Goal: Task Accomplishment & Management: Use online tool/utility

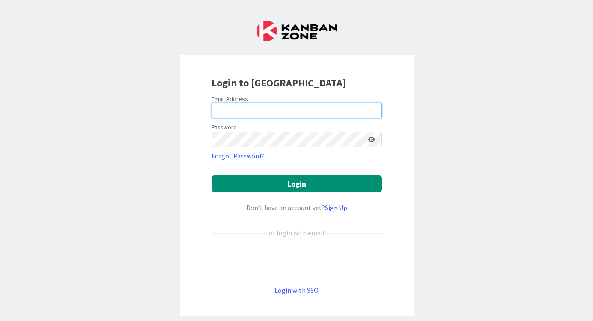
type input "[EMAIL_ADDRESS][DOMAIN_NAME]"
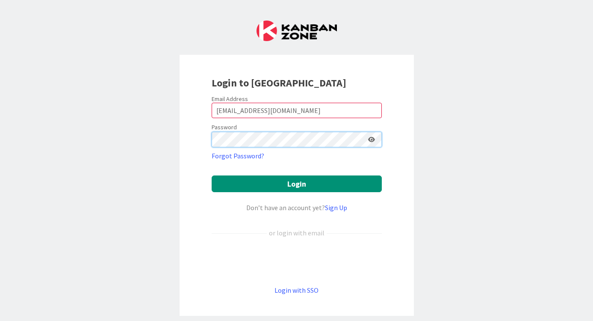
click at [297, 184] on button "Login" at bounding box center [297, 183] width 170 height 17
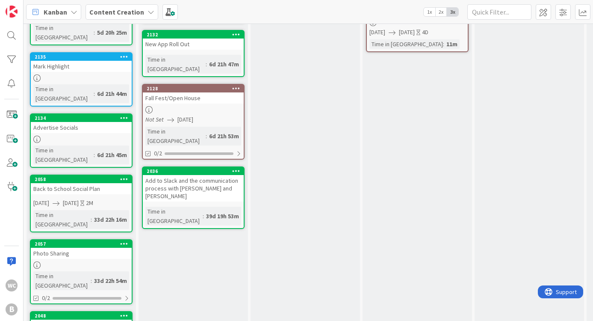
scroll to position [139, 0]
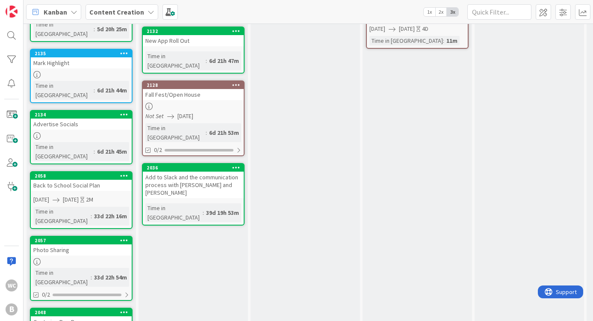
click at [89, 244] on div "Photo Sharing" at bounding box center [81, 249] width 101 height 11
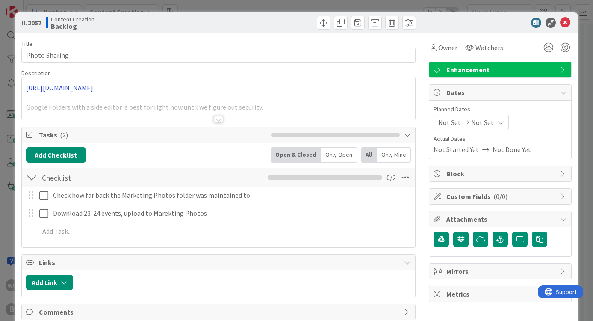
click at [93, 86] on link "[URL][DOMAIN_NAME]" at bounding box center [59, 87] width 67 height 9
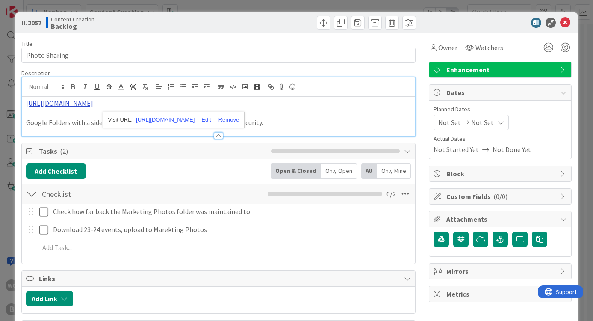
click at [93, 101] on link "[URL][DOMAIN_NAME]" at bounding box center [59, 103] width 67 height 9
click at [187, 120] on link "[URL][DOMAIN_NAME]" at bounding box center [165, 119] width 59 height 11
click at [582, 49] on div "ID 2057 Content Creation Backlog Title 14 / 128 Photo Sharing Description WC Wi…" at bounding box center [296, 160] width 593 height 321
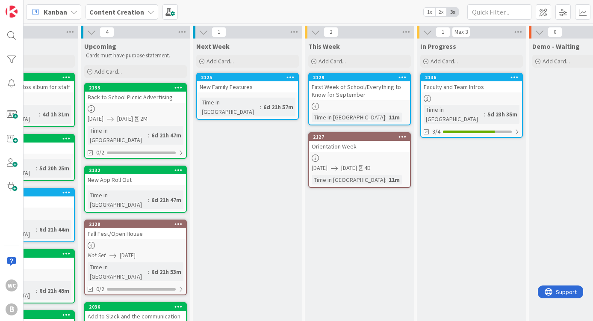
scroll to position [1, 62]
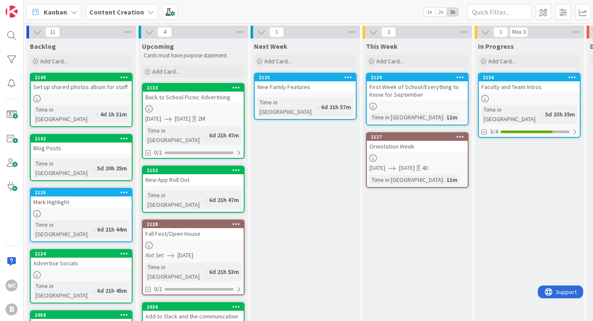
scroll to position [0, 0]
click at [66, 53] on div "Backlog Add Card..." at bounding box center [82, 54] width 110 height 31
click at [68, 55] on div "Add Card..." at bounding box center [81, 61] width 103 height 13
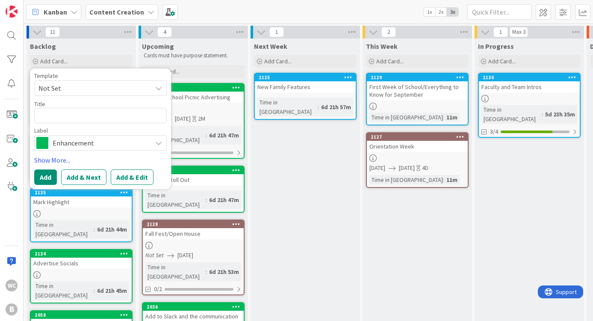
type textarea "x"
type textarea "P"
type textarea "x"
type textarea "Pu"
type textarea "x"
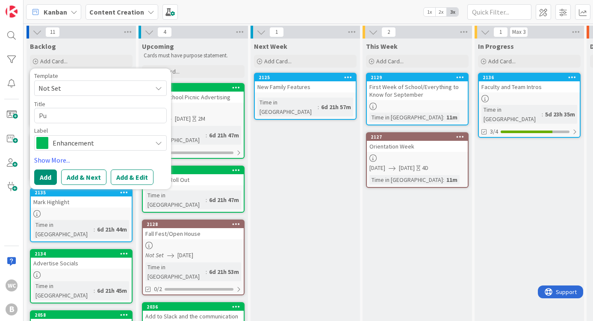
type textarea "Put"
type textarea "x"
type textarea "Put"
type textarea "x"
type textarea "Put u"
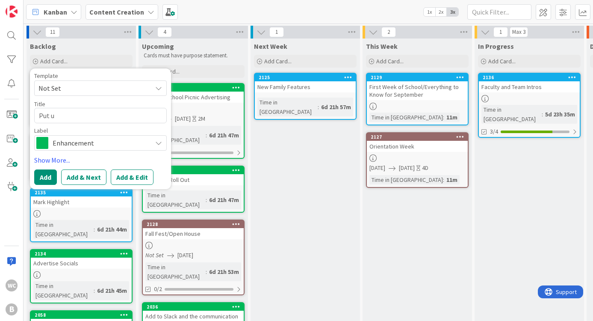
type textarea "x"
type textarea "Put up"
type textarea "x"
type textarea "Put u"
type textarea "x"
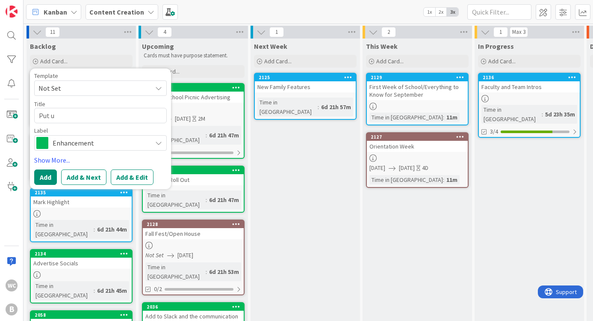
type textarea "Put"
type textarea "x"
type textarea "Put U"
type textarea "x"
type textarea "Put Up"
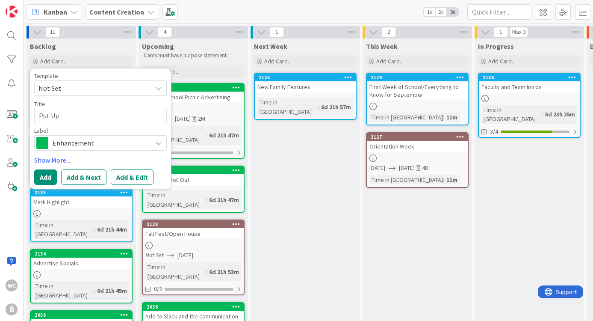
type textarea "x"
type textarea "Put Up"
type textarea "x"
type textarea "Put Up S"
type textarea "x"
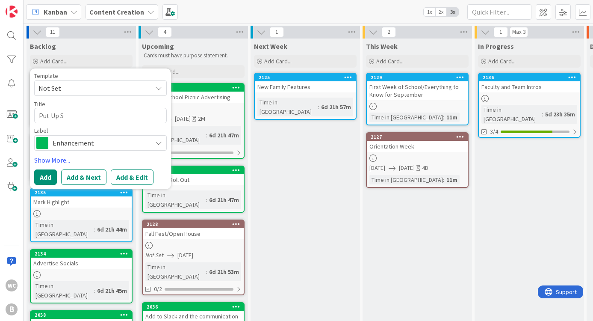
type textarea "Put Up So"
type textarea "x"
type textarea "Put Up Soc"
type textarea "x"
type textarea "Put Up Soci"
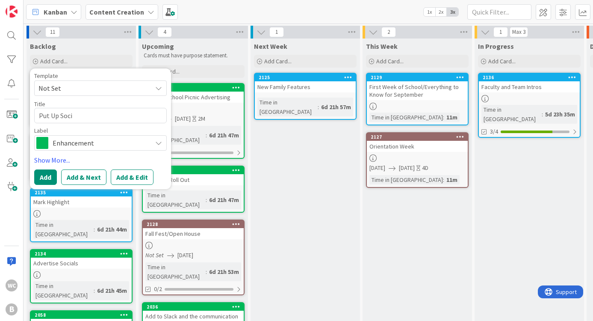
type textarea "x"
type textarea "Put Up [PERSON_NAME]"
type textarea "x"
type textarea "Put Up Social"
type textarea "x"
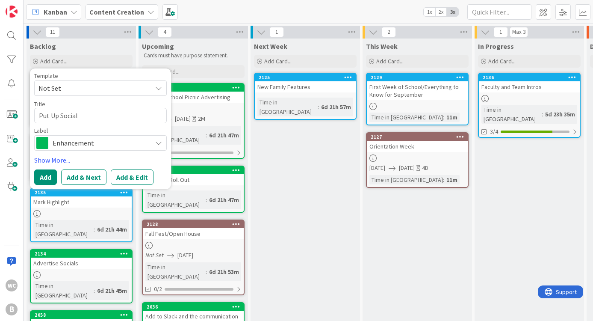
type textarea "Put Up Socials"
type textarea "x"
type textarea "Put Up Socials"
type textarea "x"
type textarea "Put Up Socials A"
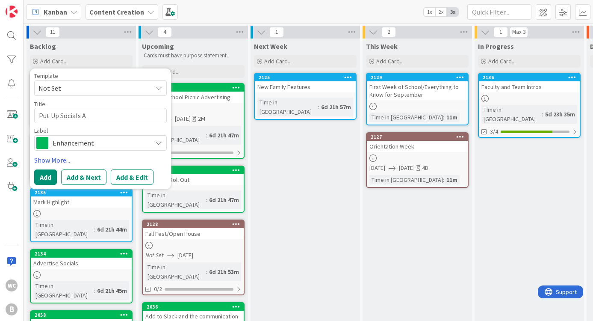
type textarea "x"
type textarea "Put Up Socials Ad"
type textarea "x"
type textarea "Put Up Socials Adv"
type textarea "x"
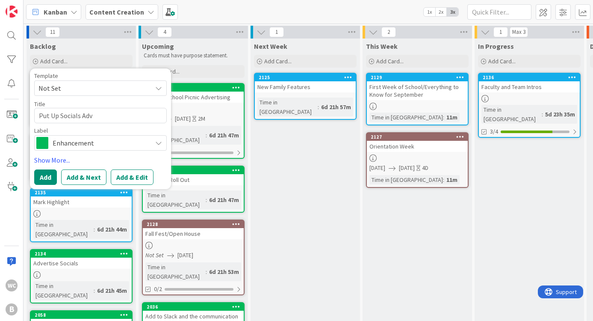
type textarea "Put Up Socials Adve"
type textarea "x"
type textarea "Put Up Socials Adver"
type textarea "x"
type textarea "Put Up Socials Advers"
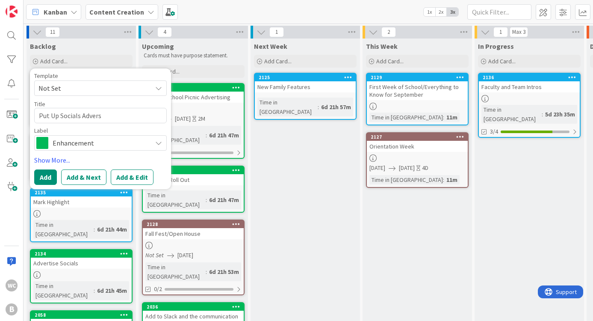
type textarea "x"
type textarea "Put Up Socials Adversi"
type textarea "x"
type textarea "Put Up Socials Adversit"
type textarea "x"
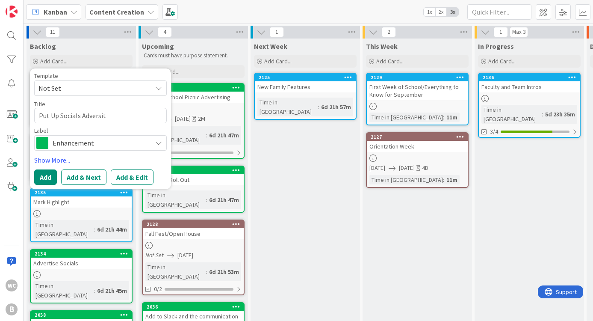
type textarea "Put Up Socials Adversite"
type textarea "x"
type textarea "Put Up Socials Adversitem"
type textarea "x"
type textarea "Put Up Socials Adversiteme"
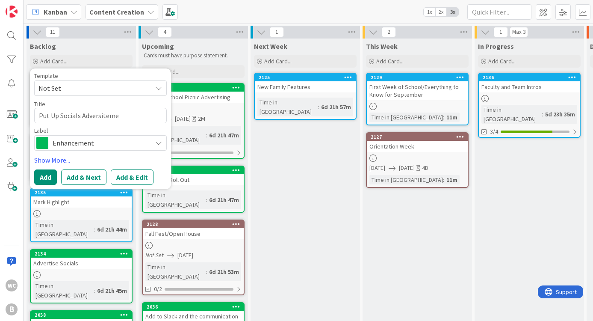
type textarea "x"
type textarea "Put Up Socials Adversitemen"
type textarea "x"
type textarea "Put Up Socials Adversitement"
type textarea "x"
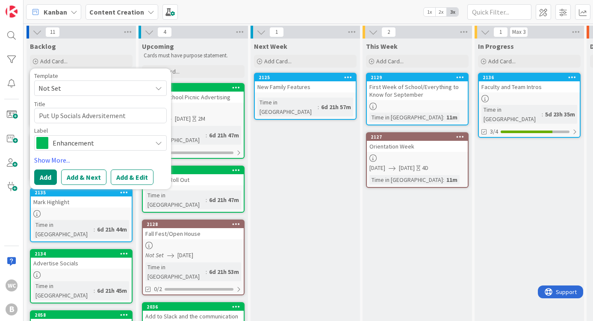
type textarea "Put Up Socials Adversitements"
type textarea "x"
type textarea "Put Up Socials Advertisements"
drag, startPoint x: 81, startPoint y: 116, endPoint x: 59, endPoint y: 116, distance: 21.8
click at [59, 116] on textarea "Put Up Socials Advertisements" at bounding box center [100, 115] width 133 height 15
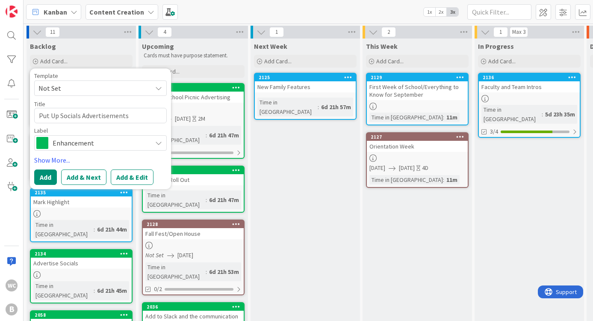
type textarea "x"
type textarea "Put Up Advertisements"
click at [125, 106] on div "Title 22 / 128" at bounding box center [100, 104] width 133 height 8
click at [125, 114] on textarea "Put Up Advertisements" at bounding box center [100, 115] width 133 height 15
type textarea "x"
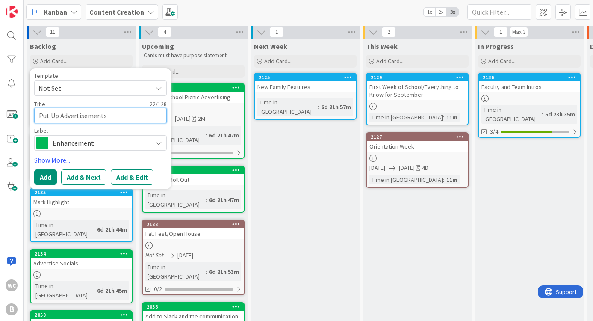
type textarea "Put Up Advertisements f"
type textarea "x"
type textarea "Put Up Advertisements fo"
type textarea "x"
type textarea "Put Up Advertisements for"
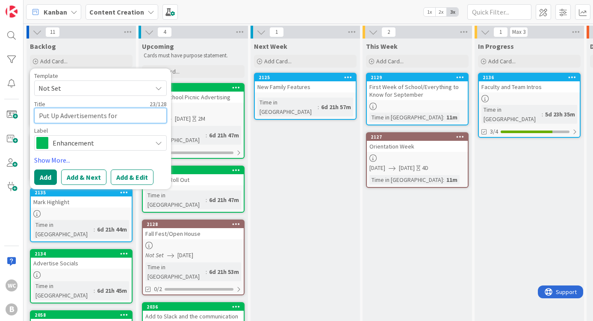
type textarea "x"
type textarea "Put Up Advertisements for"
type textarea "x"
type textarea "Put Up Advertisements for S"
type textarea "x"
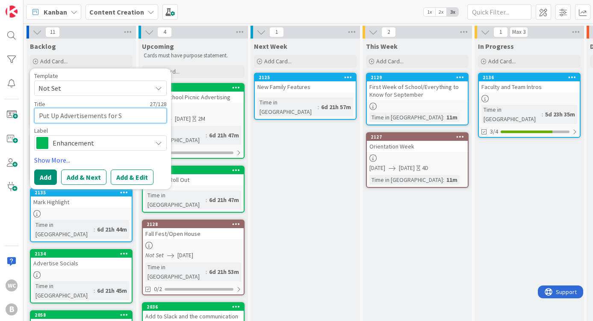
type textarea "Put Up Advertisements for So"
type textarea "x"
type textarea "Put Up Advertisements for Soc"
type textarea "x"
type textarea "Put Up Advertisements for Soci"
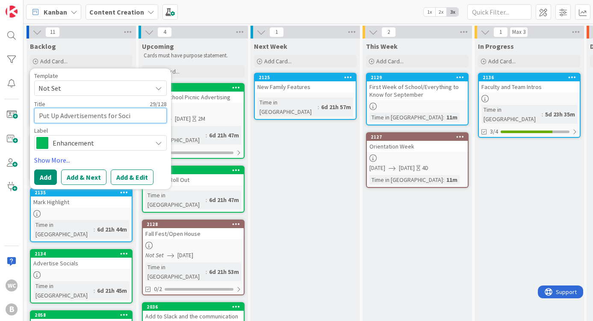
type textarea "x"
type textarea "Put Up Advertisements for [PERSON_NAME]"
type textarea "x"
type textarea "Put Up Advertisements for Social"
type textarea "x"
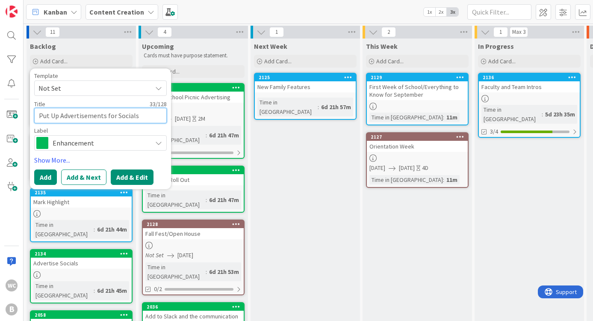
type textarea "Put Up Advertisements for Socials"
click at [125, 179] on button "Add & Edit" at bounding box center [132, 176] width 43 height 15
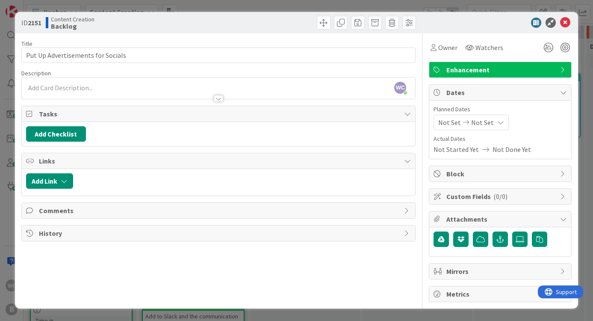
click at [561, 63] on div "Enhancement" at bounding box center [501, 69] width 142 height 15
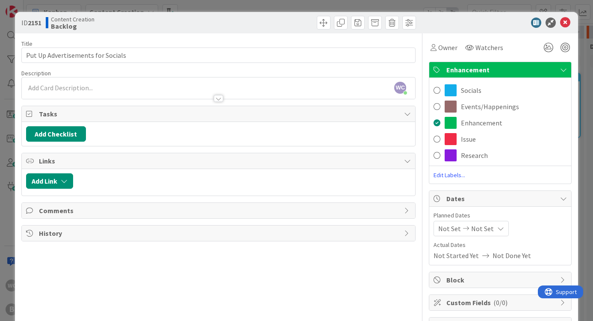
click at [497, 27] on div at bounding box center [496, 23] width 151 height 10
click at [138, 98] on div at bounding box center [219, 94] width 394 height 9
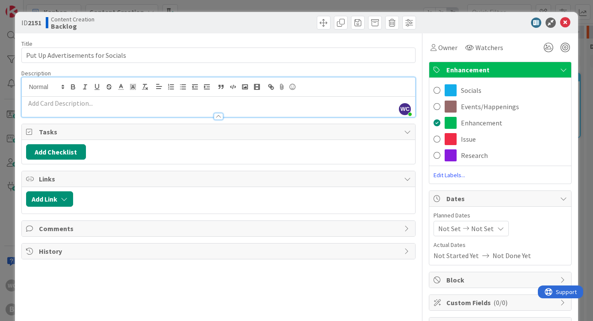
click at [82, 104] on p at bounding box center [219, 103] width 386 height 10
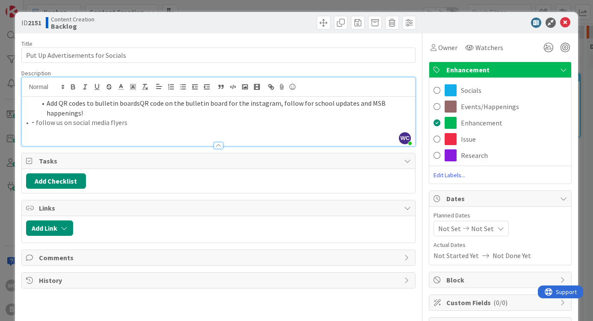
click at [46, 104] on li "Add QR codes to bulletin boardsQR code on the bulletin board for the instagram,…" at bounding box center [223, 107] width 375 height 19
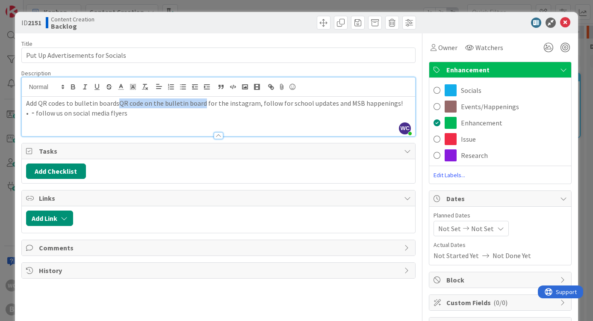
drag, startPoint x: 118, startPoint y: 104, endPoint x: 202, endPoint y: 106, distance: 84.3
click at [202, 106] on p "Add QR codes to bulletin boardsQR code on the bulletin board for the instagram,…" at bounding box center [219, 103] width 386 height 10
click at [171, 103] on p "Add QR codes to bulletin boards for the instagram, follow for school updates an…" at bounding box center [219, 103] width 386 height 10
click at [312, 102] on p "Add QR codes to bulletin boards for the instagram, "follow for school updates a…" at bounding box center [219, 103] width 386 height 10
click at [170, 106] on p "Add QR codes to bulletin boards for the instagram, "follow for school updates a…" at bounding box center [219, 103] width 386 height 10
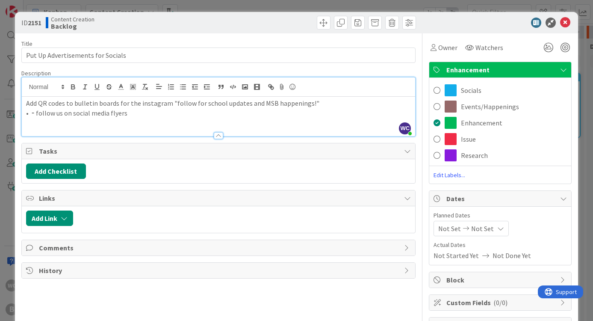
click at [36, 115] on p "• ⁃ follow us on social media flyers" at bounding box center [219, 113] width 386 height 10
click at [162, 116] on li "Print follow us on social media flyers" at bounding box center [223, 113] width 375 height 10
click at [196, 123] on p at bounding box center [219, 123] width 386 height 10
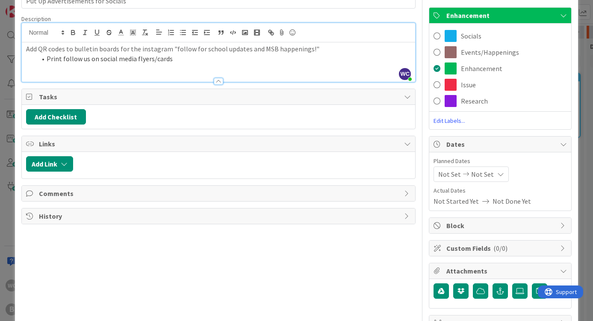
scroll to position [48, 0]
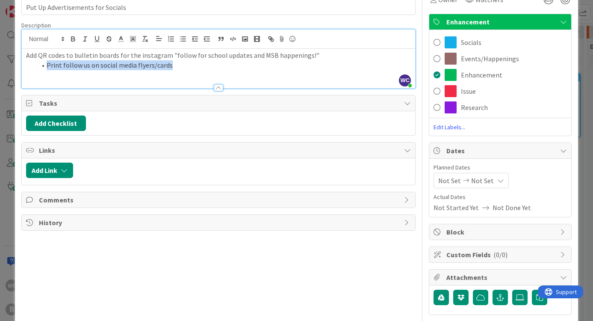
drag, startPoint x: 174, startPoint y: 60, endPoint x: 42, endPoint y: 62, distance: 132.7
click at [42, 62] on li "Print follow us on social media flyers/cards" at bounding box center [223, 65] width 375 height 10
copy li "Print follow us on social media flyers/cards"
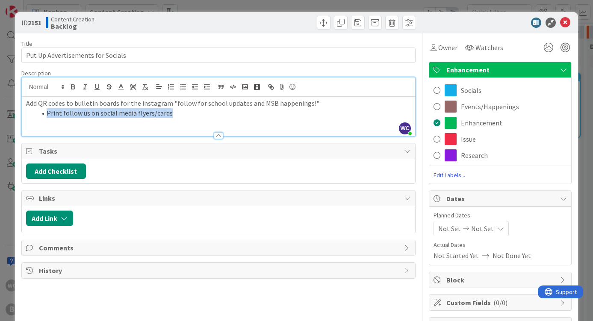
scroll to position [0, 0]
click at [217, 118] on p at bounding box center [219, 123] width 386 height 10
click at [46, 111] on li "Print follow us on social media flyers/cards" at bounding box center [223, 113] width 375 height 10
drag, startPoint x: 153, startPoint y: 113, endPoint x: 8, endPoint y: 113, distance: 145.5
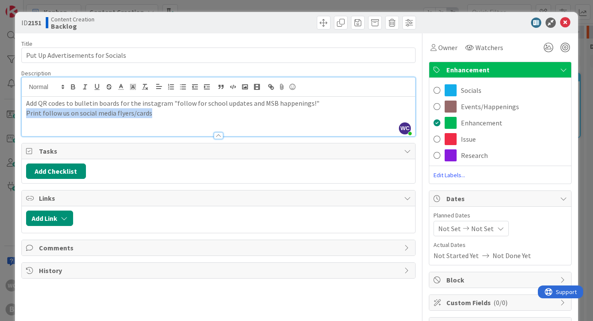
click at [8, 113] on div "ID 2151 Content Creation Backlog Title 33 / 128 Put Up Advertisements for Socia…" at bounding box center [296, 160] width 593 height 321
copy p "Print follow us on social media flyers/cards"
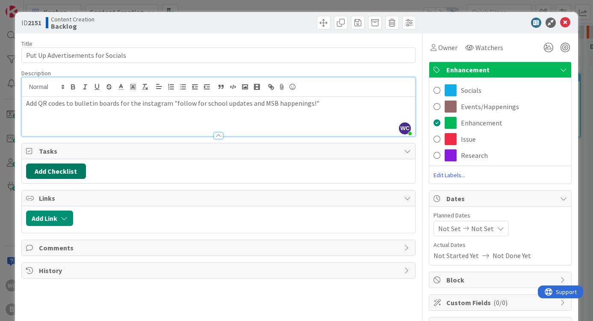
click at [56, 167] on button "Add Checklist" at bounding box center [56, 170] width 60 height 15
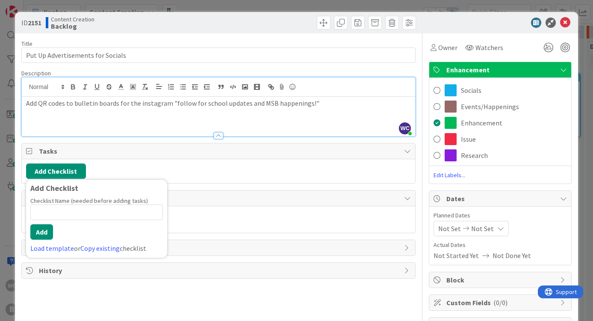
type input "A"
type input "TO DO"
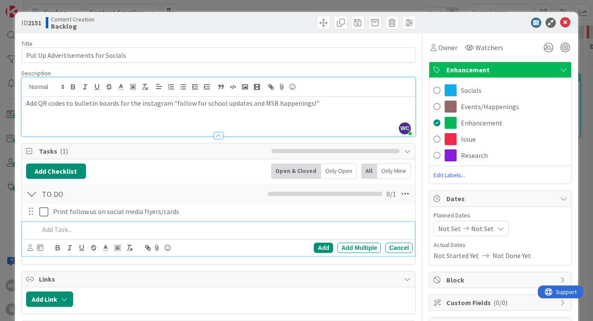
click at [127, 172] on div "Add Checklist Back Open & Closed Only Open All Only Mine" at bounding box center [219, 170] width 386 height 15
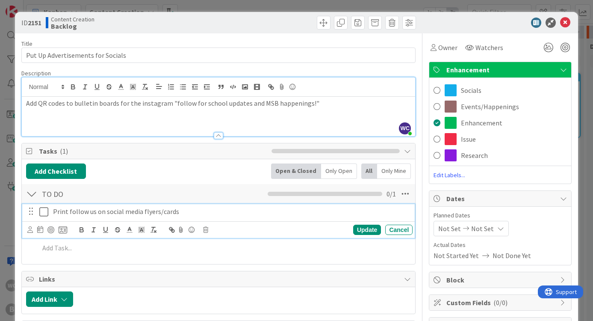
click at [53, 212] on p "Print follow us on social media flyers/cards" at bounding box center [231, 212] width 356 height 10
click at [52, 210] on div "Print follow us on social media flyers/cards" at bounding box center [231, 211] width 363 height 15
click at [194, 210] on p "Find or remake QR codes and print out for socialsPrint follow us on social medi…" at bounding box center [231, 212] width 356 height 10
drag, startPoint x: 194, startPoint y: 210, endPoint x: 377, endPoint y: 211, distance: 183.6
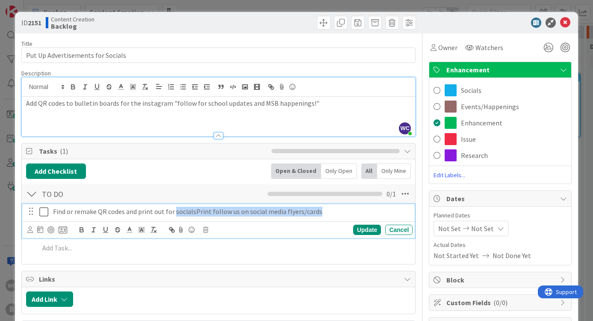
click at [377, 211] on p "Find or remake QR codes and print out for socialsPrint follow us on social medi…" at bounding box center [231, 212] width 356 height 10
drag, startPoint x: 319, startPoint y: 210, endPoint x: 193, endPoint y: 211, distance: 126.2
click at [193, 211] on p "Find or remake QR codes and print out for socialsPrint follow us on social medi…" at bounding box center [231, 212] width 356 height 10
copy p "Print follow us on social media flyers/cards"
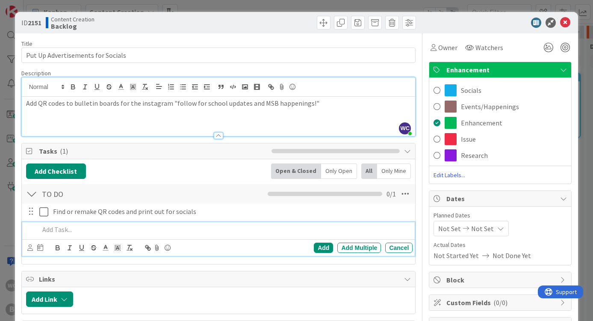
click at [62, 223] on div at bounding box center [224, 229] width 377 height 15
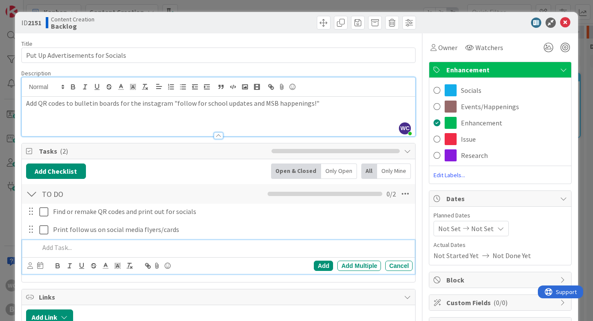
click at [171, 163] on div "Add Checklist Back Open & Closed Only Open All Only Mine" at bounding box center [219, 170] width 386 height 15
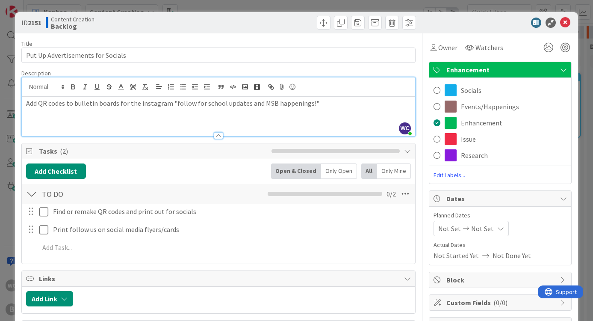
click at [589, 59] on div "ID 2151 Content Creation Backlog Title 33 / 128 Put Up Advertisements for Socia…" at bounding box center [296, 160] width 593 height 321
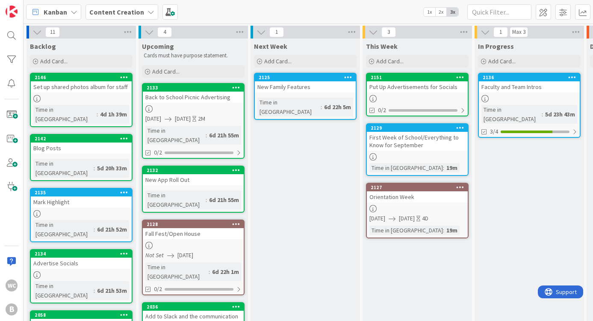
click at [417, 89] on div "Put Up Advertisements for Socials" at bounding box center [417, 86] width 101 height 11
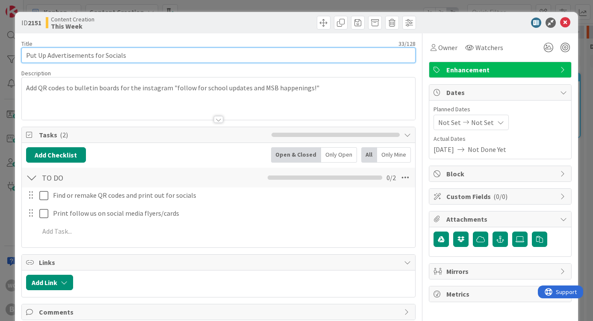
drag, startPoint x: 47, startPoint y: 57, endPoint x: 4, endPoint y: 58, distance: 42.8
click at [4, 58] on div "ID 2151 Content Creation This Week Title 33 / 128 Put Up Advertisements for Soc…" at bounding box center [296, 160] width 593 height 321
type input "Advertisements for Socials"
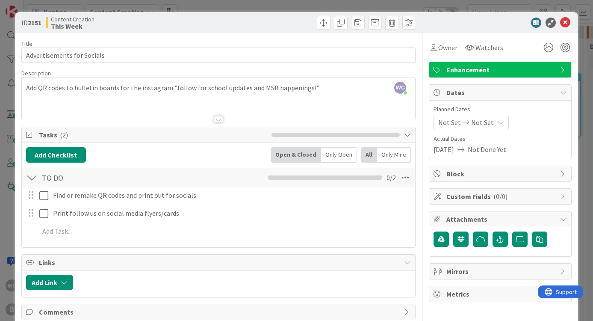
click at [586, 62] on div "ID 2151 Content Creation This Week Title 26 / 128 Advertisements for Socials De…" at bounding box center [296, 160] width 593 height 321
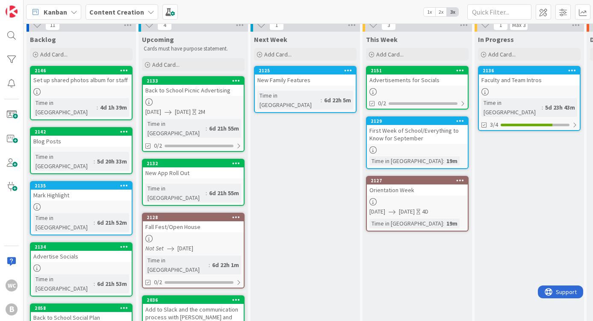
scroll to position [8, 0]
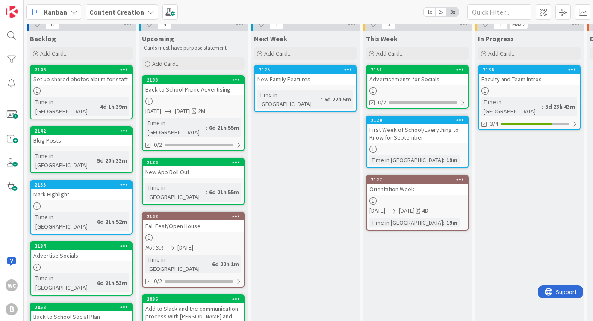
click at [413, 79] on div "Advertisements for Socials" at bounding box center [417, 79] width 101 height 11
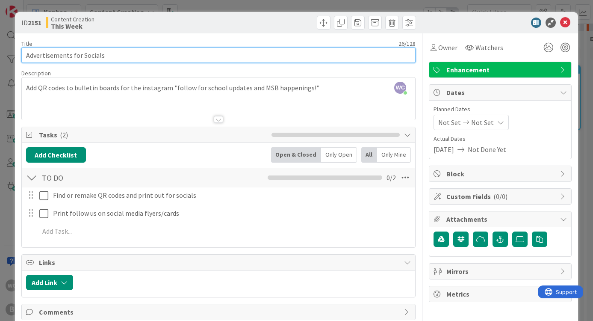
drag, startPoint x: 78, startPoint y: 57, endPoint x: 11, endPoint y: 53, distance: 66.8
click at [11, 53] on div "ID 2151 Content Creation This Week Title 26 / 128 Advertisements for Socials De…" at bounding box center [296, 160] width 593 height 321
type input "Advertising our Socials"
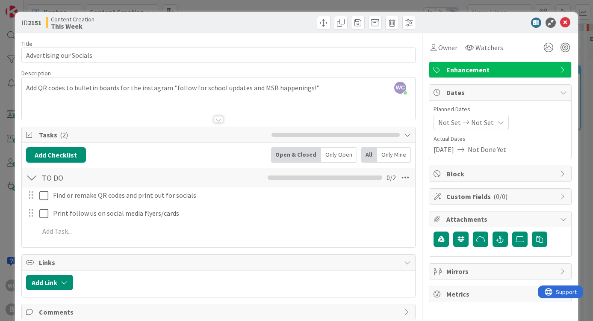
click at [232, 34] on div "Title 23 / 128 Advertising our Socials Description WC [GEOGRAPHIC_DATA] just jo…" at bounding box center [218, 187] width 395 height 309
click at [583, 54] on div "ID 2151 Content Creation This Week Title 23 / 128 Advertising our Socials Descr…" at bounding box center [296, 160] width 593 height 321
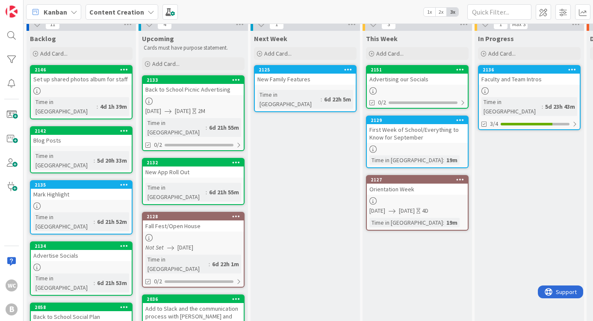
click at [422, 80] on div "Advertising our Socials" at bounding box center [417, 79] width 101 height 11
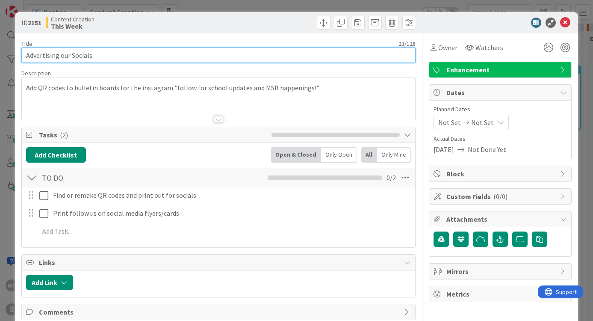
click at [62, 56] on input "Advertising our Socials" at bounding box center [218, 54] width 395 height 15
type input "Advertising Our Socials"
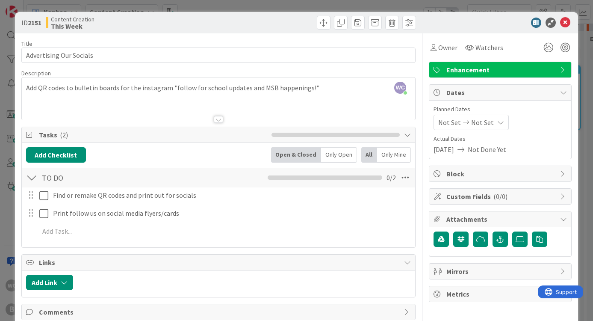
click at [5, 88] on div "ID 2151 Content Creation This Week Title 23 / 128 Advertising Our Socials Descr…" at bounding box center [296, 160] width 593 height 321
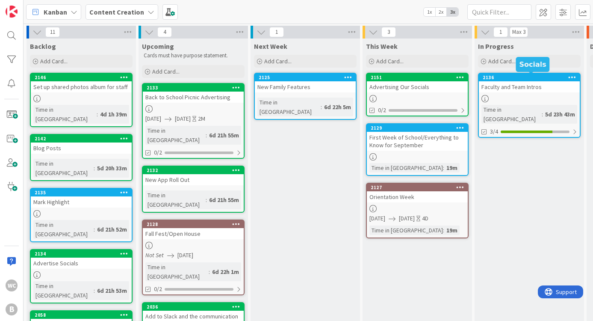
click at [531, 93] on link "2136 Faculty and Team Intros Time in Column : 5d 23h 43m 3/4" at bounding box center [529, 105] width 103 height 65
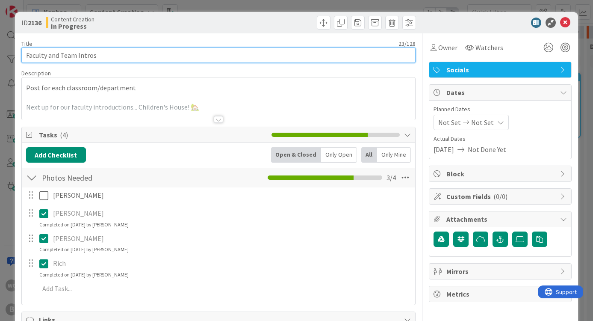
drag, startPoint x: 60, startPoint y: 56, endPoint x: 3, endPoint y: 55, distance: 56.9
click at [3, 55] on div "ID 2136 Content Creation In Progress Title 23 / 128 Faculty and Team Intros Des…" at bounding box center [296, 160] width 593 height 321
type input "Team Intros"
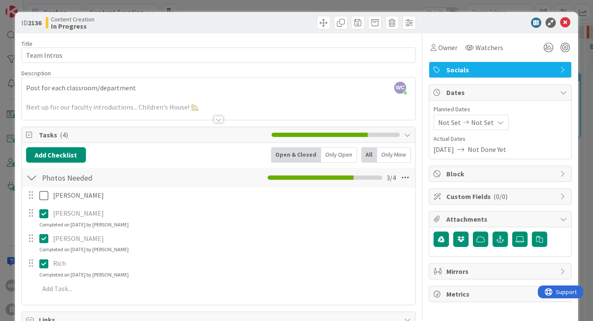
click at [588, 80] on div "ID 2136 Content Creation In Progress Title 11 / 128 Team Intros Description WC …" at bounding box center [296, 160] width 593 height 321
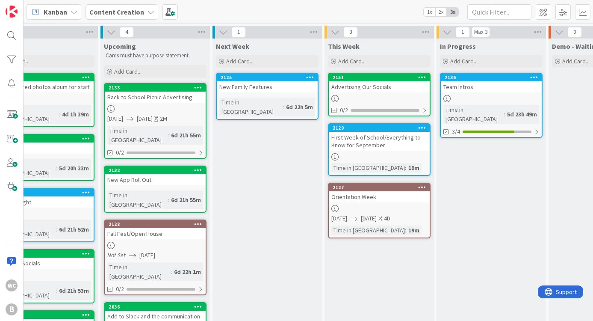
scroll to position [1, 41]
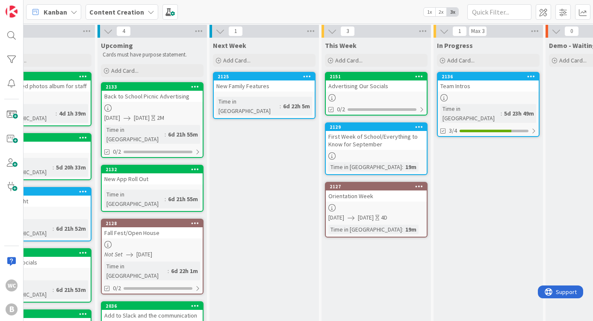
click at [487, 95] on div at bounding box center [488, 97] width 101 height 7
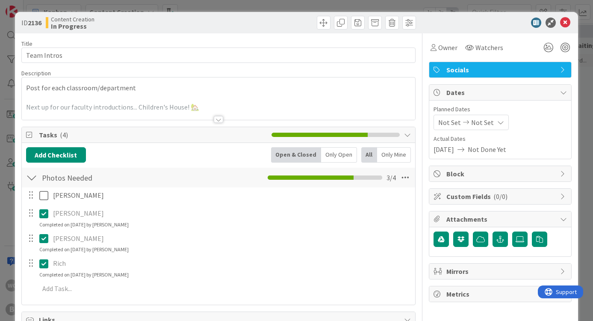
click at [222, 121] on div at bounding box center [218, 119] width 9 height 7
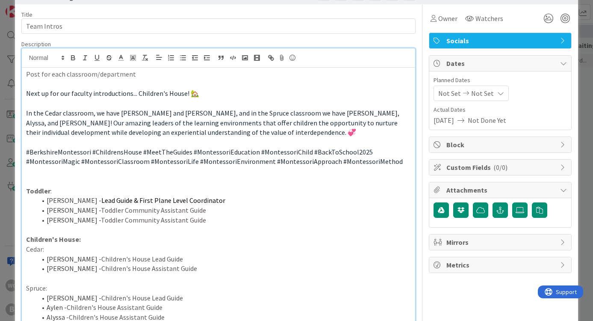
scroll to position [30, 0]
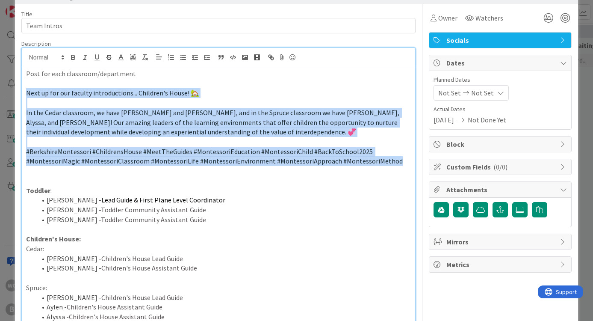
drag, startPoint x: 27, startPoint y: 92, endPoint x: 402, endPoint y: 162, distance: 381.4
copy div "Next up for our faculty introductions... Children's House! 🏡 In the Cedar class…"
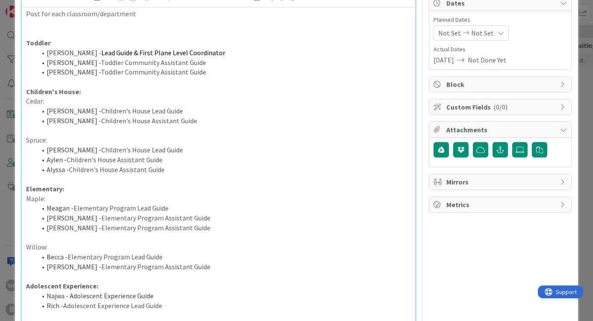
scroll to position [91, 0]
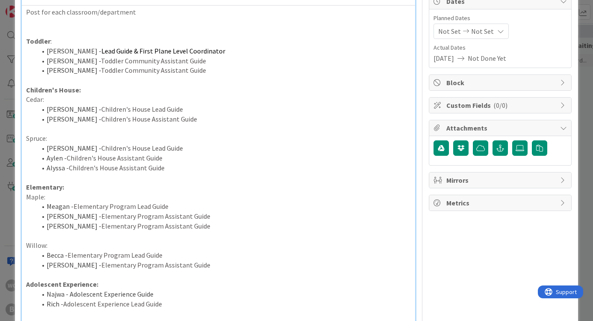
click at [25, 96] on div "Post for each classroom/department Toddler : [PERSON_NAME] - Lead Guide & First…" at bounding box center [219, 225] width 394 height 438
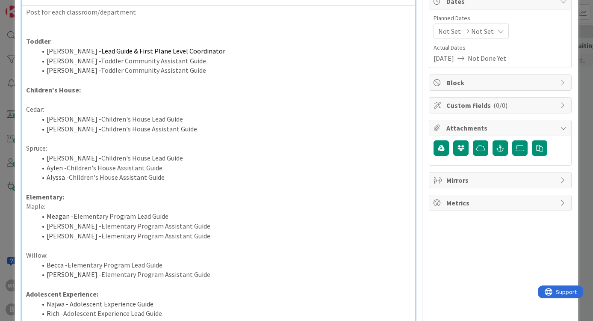
click at [25, 96] on div "Post for each classroom/department Toddler : [PERSON_NAME] - Lead Guide & First…" at bounding box center [219, 230] width 394 height 448
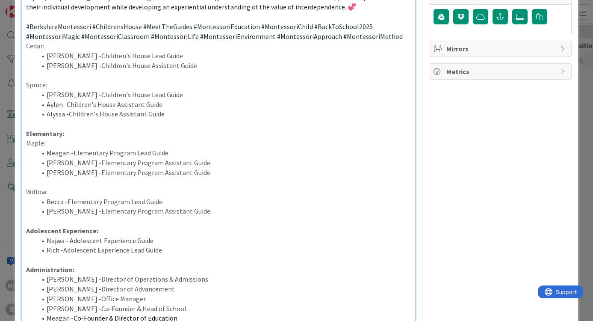
scroll to position [224, 0]
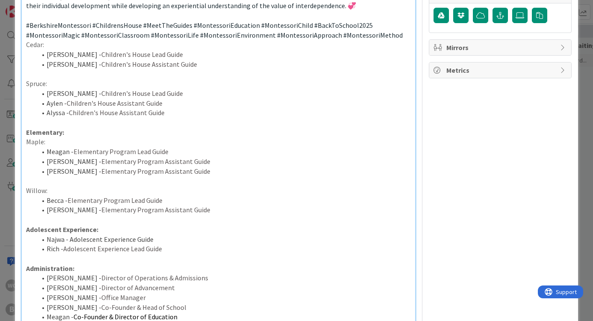
click at [26, 137] on p "Maple:" at bounding box center [219, 142] width 386 height 10
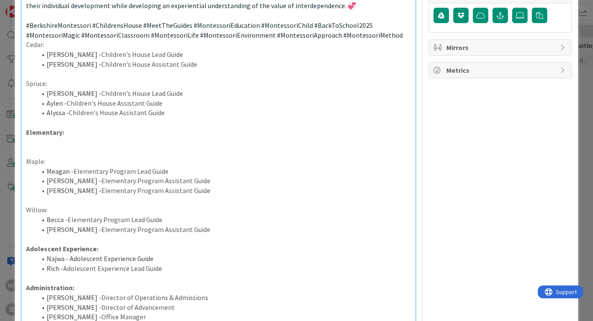
click at [26, 137] on p at bounding box center [219, 142] width 386 height 10
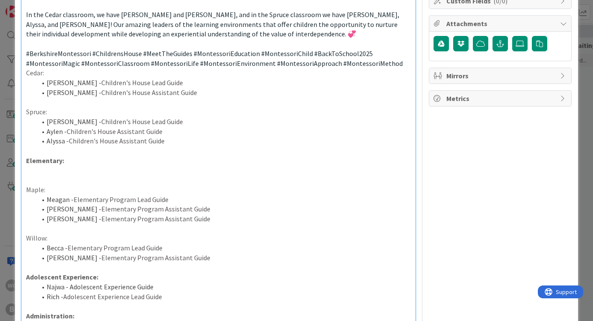
scroll to position [197, 0]
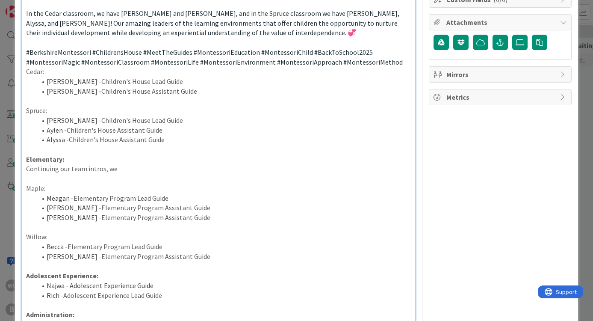
click at [59, 164] on p "Continuing our team intros, we" at bounding box center [219, 169] width 386 height 10
click at [136, 164] on p "Continuing with our team intros, we" at bounding box center [219, 169] width 386 height 10
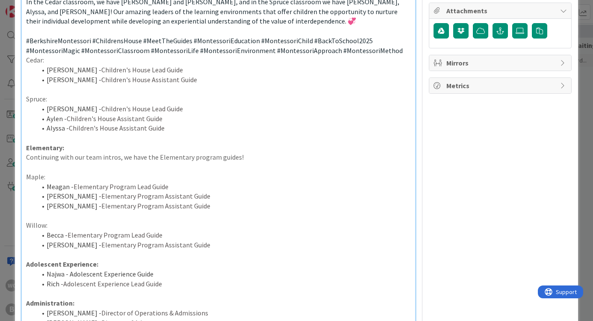
click at [192, 152] on p "Continuing with our team intros, we have the Elementary program guides!" at bounding box center [219, 157] width 386 height 10
click at [254, 152] on p "Continuing with our team intros, we have the Elementary Program guides!" at bounding box center [219, 157] width 386 height 10
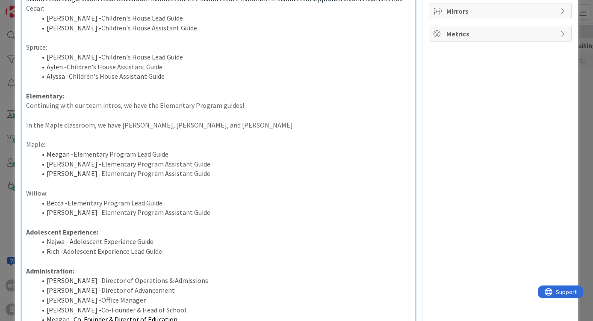
scroll to position [260, 0]
click at [214, 121] on p "In the Maple classroom, we have [PERSON_NAME], [PERSON_NAME], and [PERSON_NAME]…" at bounding box center [219, 126] width 386 height 10
click at [272, 121] on p "In the Maple classroom, we have [PERSON_NAME], [PERSON_NAME], and [PERSON_NAME]…" at bounding box center [219, 126] width 386 height 10
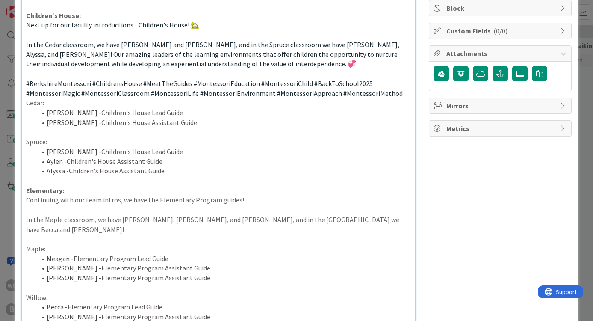
scroll to position [170, 0]
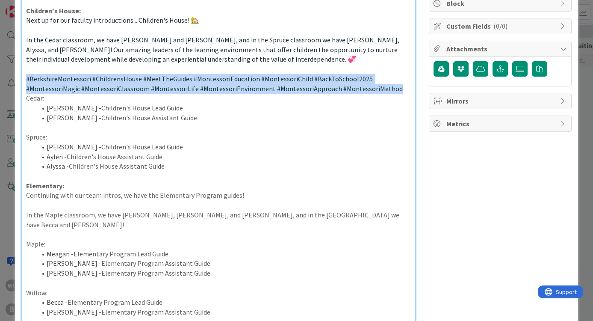
drag, startPoint x: 23, startPoint y: 74, endPoint x: 396, endPoint y: 84, distance: 372.8
click at [396, 84] on div "Post for each classroom/department Toddler : [PERSON_NAME] - Lead Guide & First…" at bounding box center [219, 208] width 394 height 564
copy p "#BerkshireMontessori #ChildrensHouse #MeetTheGuides #MontessoriEducation #Monte…"
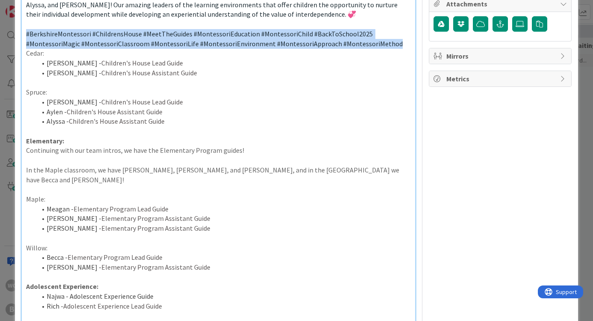
click at [39, 184] on p at bounding box center [219, 189] width 386 height 10
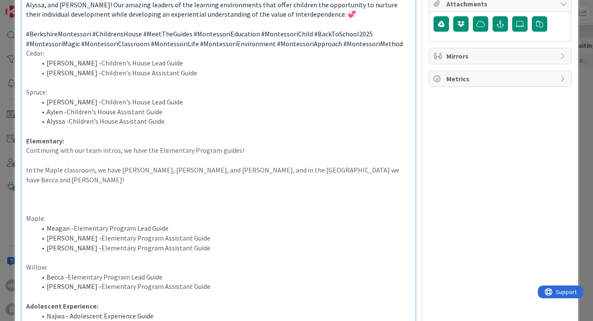
click at [27, 194] on p at bounding box center [219, 199] width 386 height 10
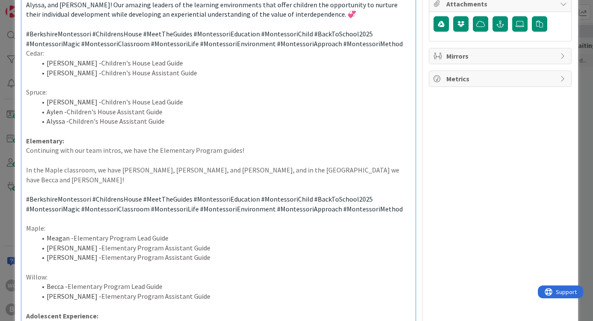
click at [113, 195] on span "#ChildrensHouse" at bounding box center [117, 199] width 50 height 9
click at [404, 194] on p "#BerkshireMontessori #ElementaryProgram #MeetTheGuides #MontessoriEducation #Mo…" at bounding box center [219, 203] width 386 height 19
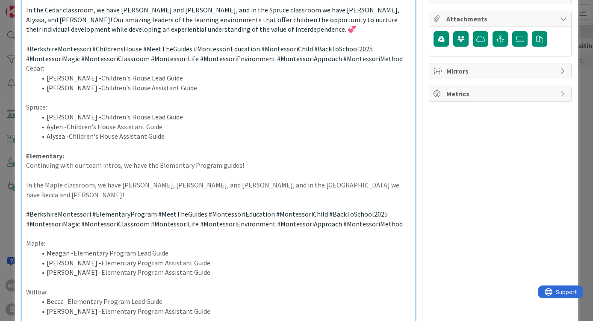
scroll to position [196, 0]
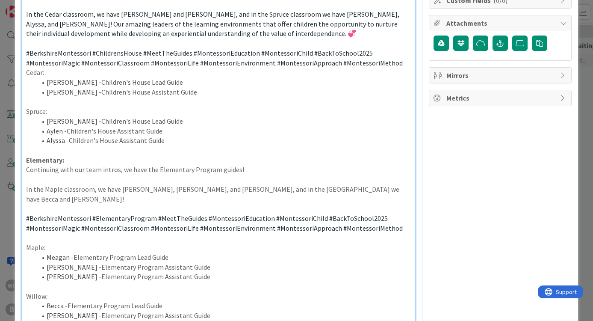
click at [91, 214] on span at bounding box center [91, 218] width 1 height 9
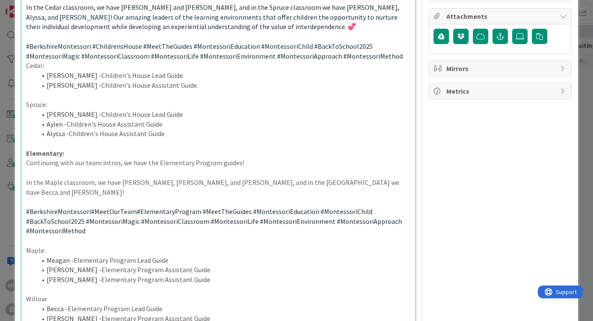
scroll to position [203, 0]
click at [22, 156] on div "Post for each classroom/department Toddler : [PERSON_NAME] - Lead Guide & First…" at bounding box center [219, 195] width 394 height 603
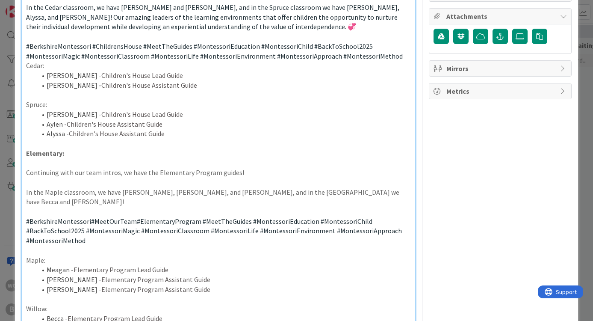
scroll to position [227, 0]
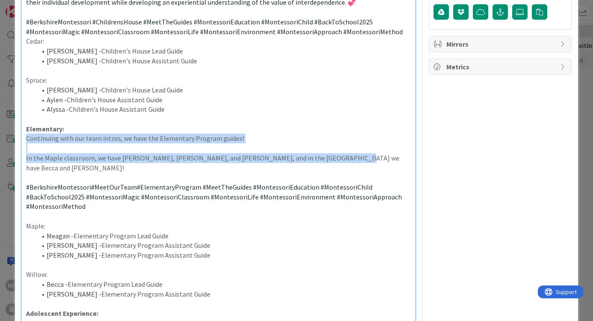
drag, startPoint x: 24, startPoint y: 130, endPoint x: 351, endPoint y: 153, distance: 328.2
click at [352, 153] on div "Post for each classroom/department Toddler : [PERSON_NAME] - Lead Guide & First…" at bounding box center [219, 170] width 394 height 603
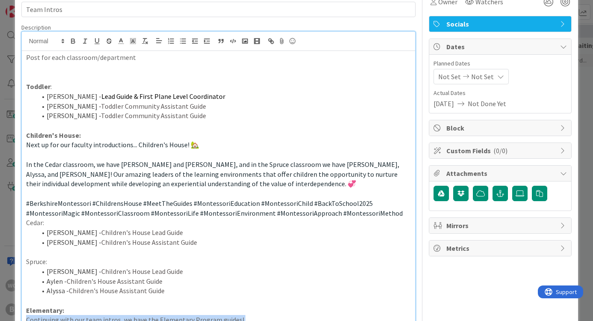
scroll to position [39, 0]
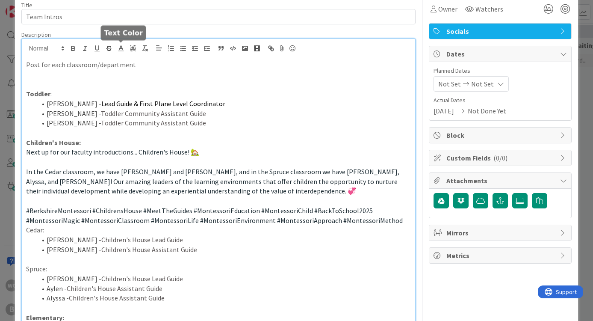
click at [122, 47] on icon at bounding box center [121, 49] width 8 height 8
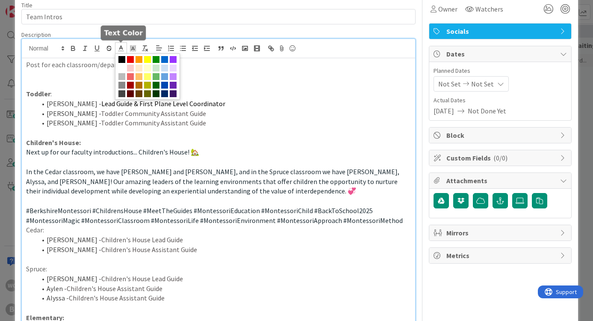
click at [124, 60] on span at bounding box center [122, 59] width 7 height 7
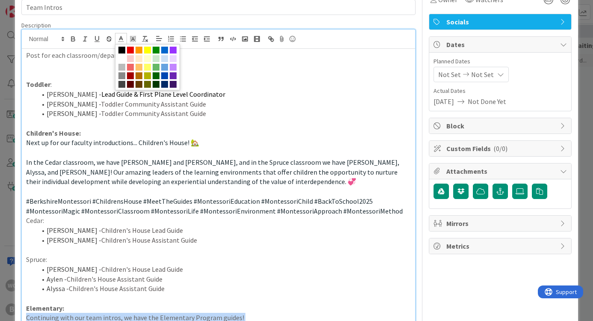
scroll to position [48, 0]
click at [122, 47] on span at bounding box center [122, 50] width 7 height 7
click at [122, 48] on span at bounding box center [122, 50] width 7 height 7
click at [128, 50] on span at bounding box center [130, 50] width 7 height 7
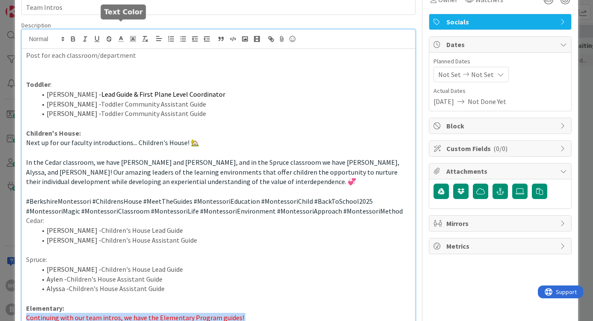
scroll to position [59, 0]
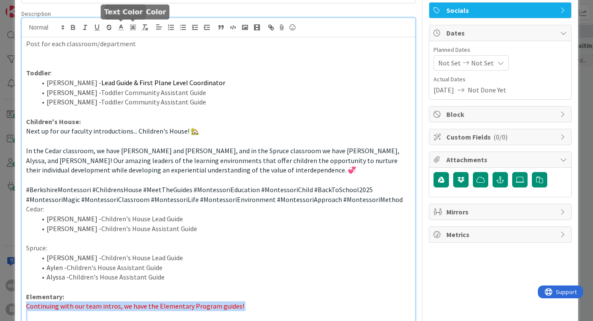
click at [120, 29] on icon at bounding box center [121, 28] width 8 height 8
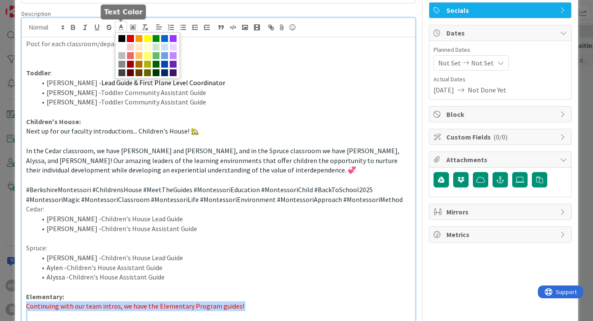
click at [120, 38] on span at bounding box center [122, 38] width 7 height 7
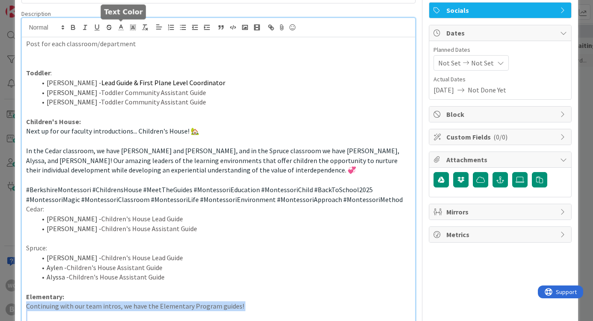
click at [124, 28] on icon at bounding box center [121, 28] width 8 height 8
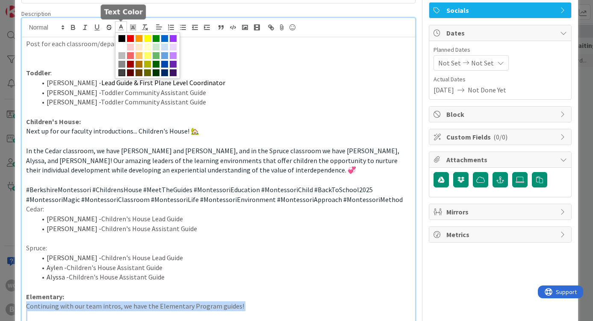
click at [122, 72] on span at bounding box center [122, 72] width 7 height 7
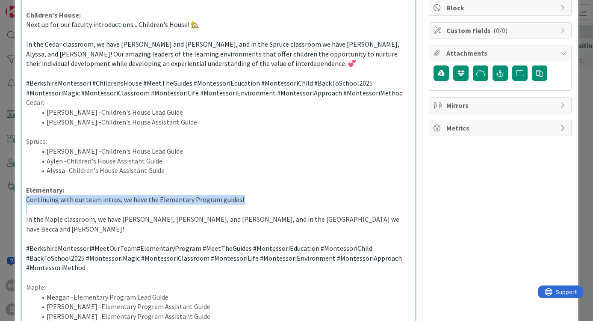
scroll to position [167, 0]
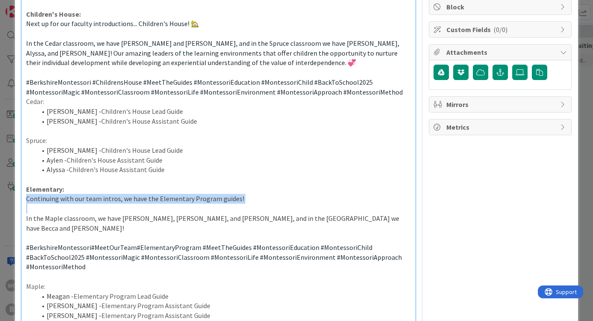
click at [184, 166] on li "Alyssa - Children's House Assistant Guide" at bounding box center [223, 170] width 375 height 10
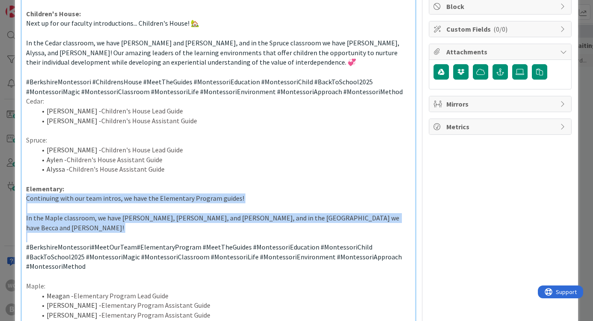
drag, startPoint x: 22, startPoint y: 192, endPoint x: 347, endPoint y: 222, distance: 326.1
click at [347, 222] on div "Post for each classroom/department Toddler : [PERSON_NAME] - Lead Guide & First…" at bounding box center [219, 230] width 394 height 603
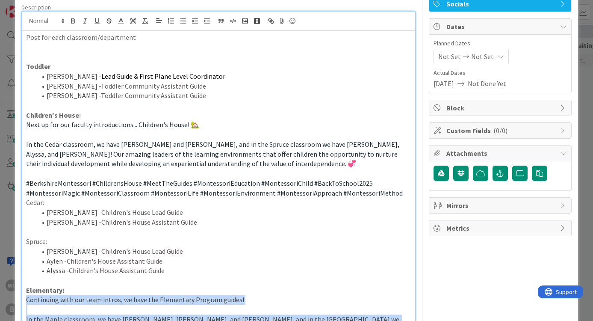
scroll to position [67, 0]
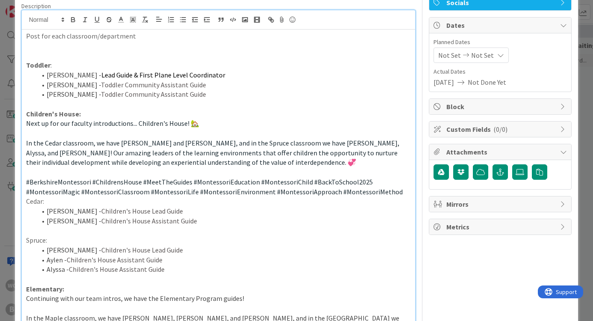
click at [123, 146] on span "In the Cedar classroom, we have [PERSON_NAME] and [PERSON_NAME], and in the Spr…" at bounding box center [213, 153] width 375 height 28
click at [120, 20] on line at bounding box center [121, 20] width 2 height 0
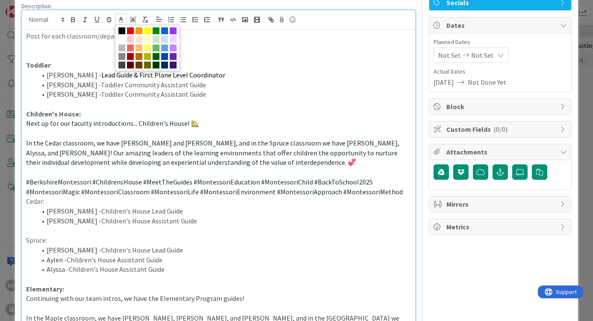
click at [83, 178] on span "#BerkshireMontessori" at bounding box center [58, 182] width 65 height 9
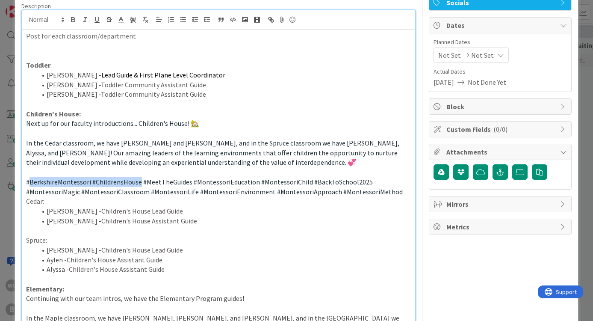
drag, startPoint x: 83, startPoint y: 177, endPoint x: 117, endPoint y: 177, distance: 34.2
click at [118, 177] on p "#BerkshireMontessori #ChildrensHouse #MeetTheGuides #MontessoriEducation #Monte…" at bounding box center [219, 186] width 386 height 19
click at [121, 24] on icon at bounding box center [121, 20] width 8 height 8
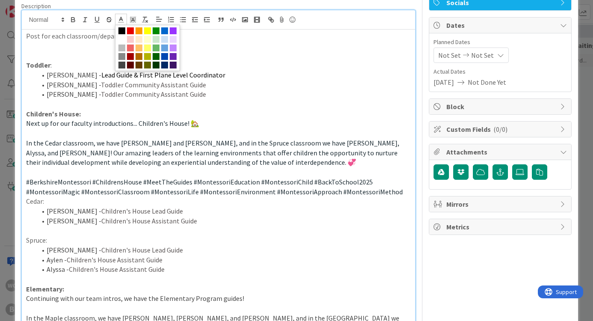
click at [83, 124] on span "Next up for our faculty introductions... Children's House! 🏡" at bounding box center [112, 123] width 173 height 9
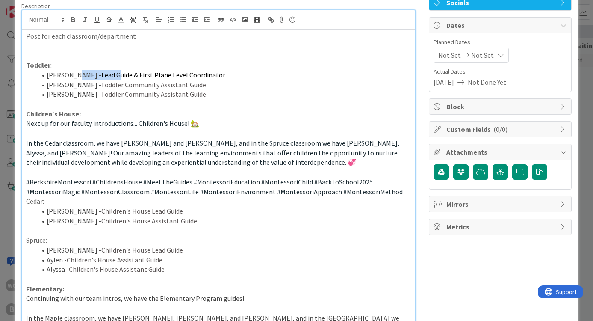
drag, startPoint x: 74, startPoint y: 74, endPoint x: 96, endPoint y: 74, distance: 22.7
click at [96, 74] on li "[PERSON_NAME] - Lead Guide & First Plane Level Coordinator" at bounding box center [223, 75] width 375 height 10
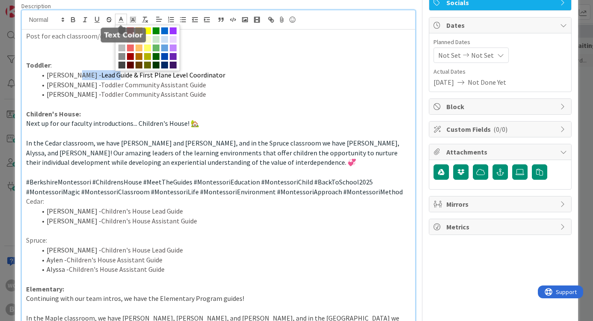
click at [121, 22] on line at bounding box center [121, 22] width 5 height 0
click at [94, 113] on p "Children's House:" at bounding box center [219, 114] width 386 height 10
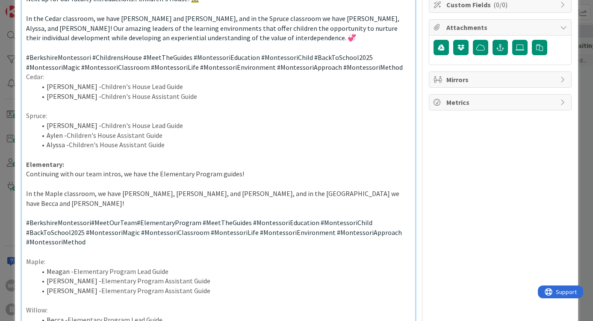
scroll to position [193, 0]
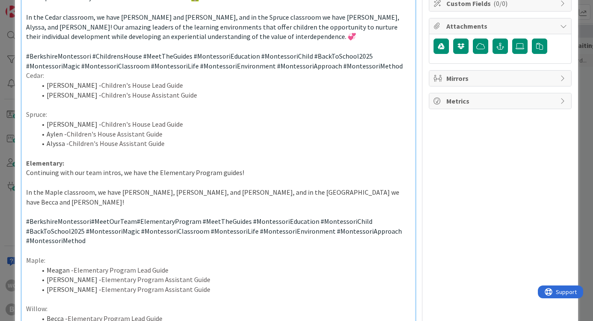
click at [26, 165] on div "Post for each classroom/department Toddler : [PERSON_NAME] - Lead Guide & First…" at bounding box center [219, 205] width 394 height 603
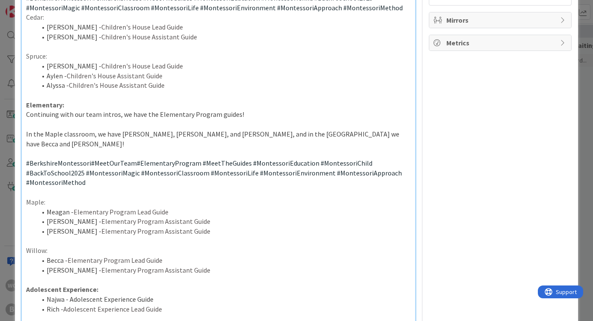
scroll to position [281, 0]
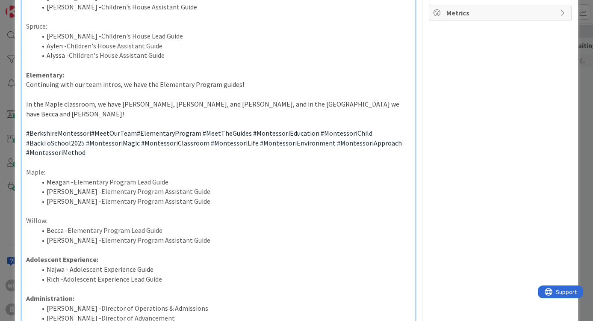
click at [344, 99] on p "In the Maple classroom, we have [PERSON_NAME], [PERSON_NAME], and [PERSON_NAME]…" at bounding box center [219, 108] width 386 height 19
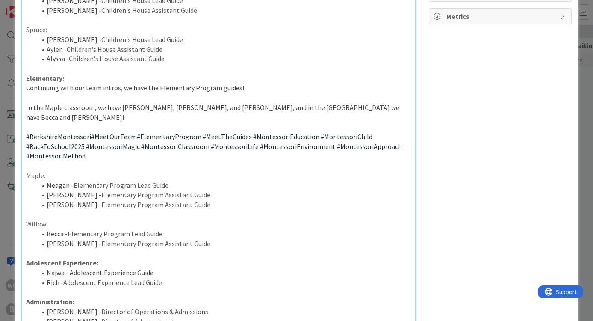
scroll to position [278, 0]
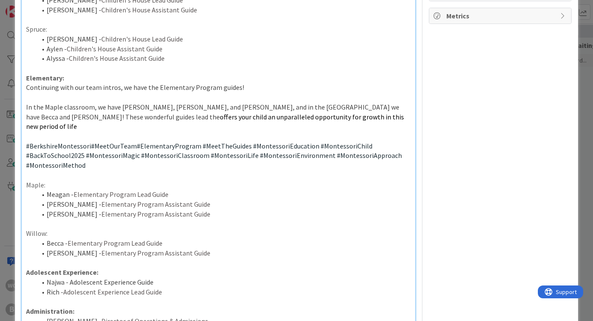
click at [51, 113] on span "offers your child an unparalleled opportunity for growth in this new period of …" at bounding box center [216, 122] width 380 height 18
click at [77, 113] on span "with an expansive curriculum to support their curiosity and prepare them for th…" at bounding box center [218, 122] width 385 height 18
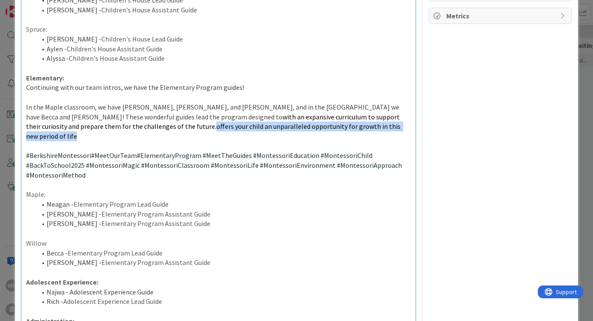
drag, startPoint x: 278, startPoint y: 116, endPoint x: 46, endPoint y: 120, distance: 232.0
click at [46, 120] on p "In the Maple classroom, we have [PERSON_NAME], [PERSON_NAME], and [PERSON_NAME]…" at bounding box center [219, 121] width 386 height 39
copy span "offers your child an unparalleled opportunity for growth in this new period of …"
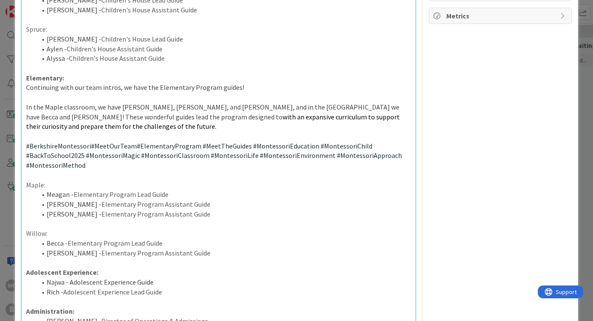
click at [112, 113] on span "with an expansive curriculum to support their curiosity and prepare them for th…" at bounding box center [213, 122] width 375 height 18
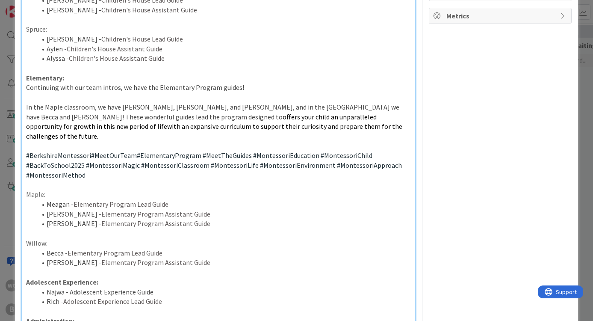
click at [127, 113] on span "offers your child an unparalleled opportunity for growth in this new period of …" at bounding box center [215, 127] width 378 height 28
click at [280, 113] on span "offer your child an unparalleled opportunity for growth in this new period of l…" at bounding box center [219, 127] width 386 height 28
click at [266, 113] on span "offer your child an unparalleled opportunity for growth in this new period of l…" at bounding box center [219, 127] width 386 height 28
drag, startPoint x: 268, startPoint y: 110, endPoint x: 338, endPoint y: 110, distance: 70.2
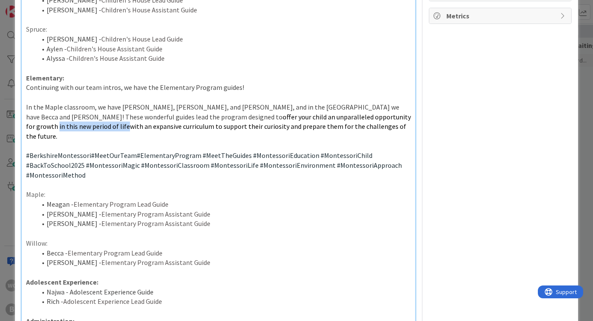
click at [338, 113] on span "offer your child an unparalleled opportunity for growth in this new period of l…" at bounding box center [219, 127] width 386 height 28
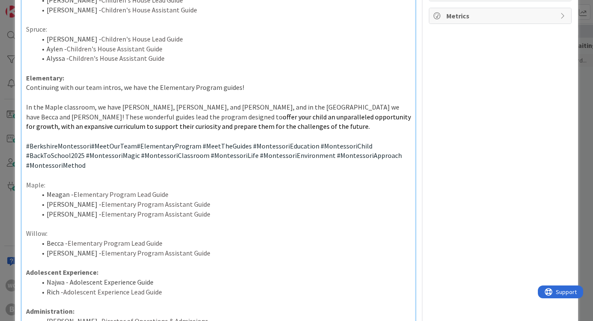
click at [198, 117] on p "In the Maple classroom, we have [PERSON_NAME], [PERSON_NAME], and [PERSON_NAME]…" at bounding box center [219, 116] width 386 height 29
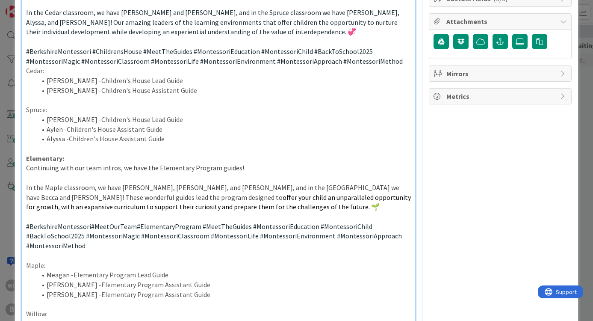
scroll to position [199, 0]
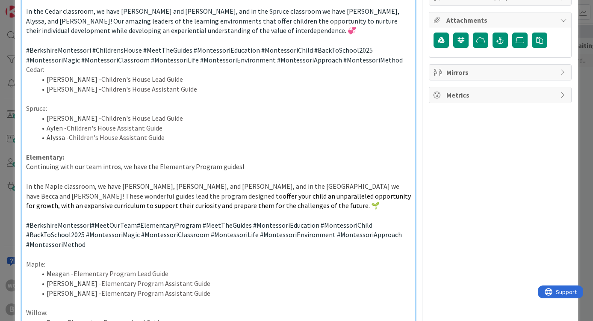
click at [253, 162] on p "Continuing with our team intros, we have the Elementary Program guides!" at bounding box center [219, 167] width 386 height 10
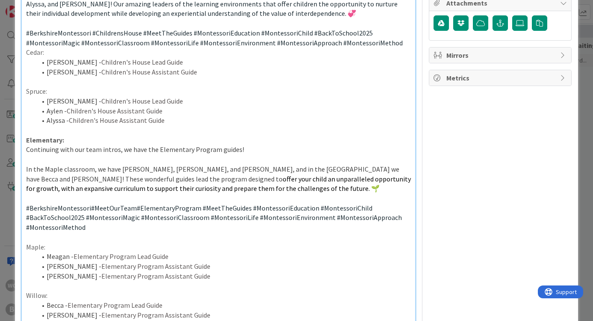
scroll to position [217, 0]
click at [226, 145] on span "Continuing with our team intros, we have the Elementary Program guides!" at bounding box center [135, 149] width 218 height 9
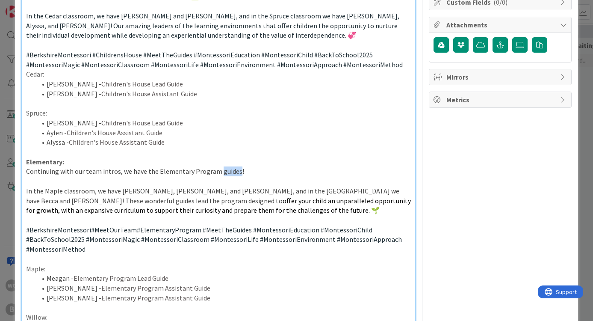
scroll to position [196, 0]
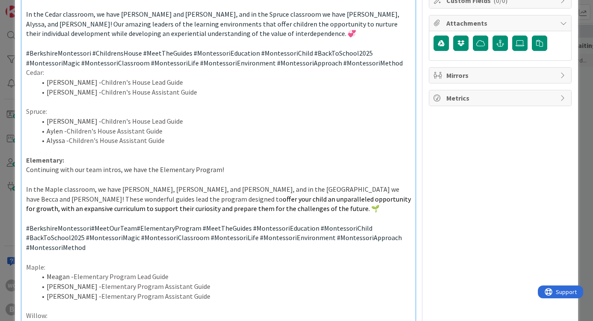
click at [178, 175] on p at bounding box center [219, 180] width 386 height 10
click at [223, 165] on p "Continuing with our team intros, we have the Elementary Program!" at bounding box center [219, 170] width 386 height 10
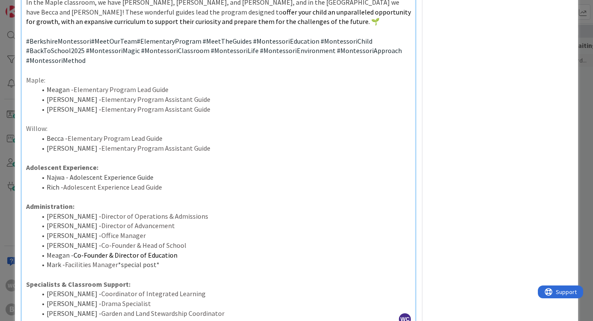
scroll to position [386, 0]
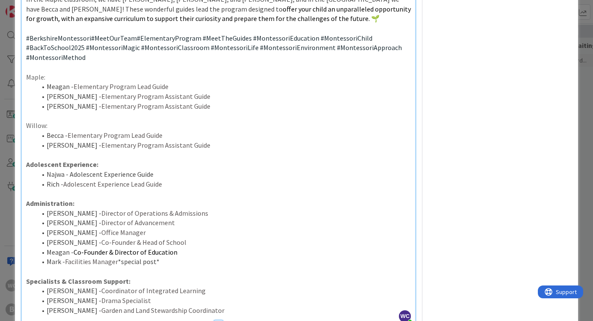
click at [104, 160] on p "Adolescent Experience:" at bounding box center [219, 165] width 386 height 10
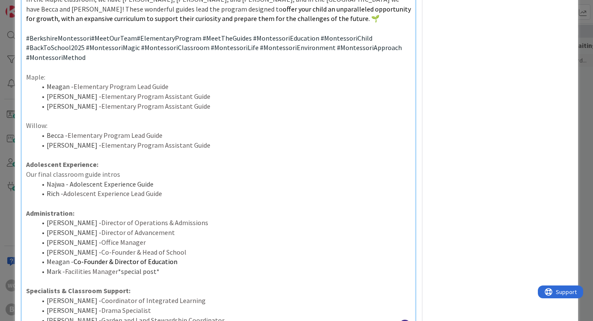
click at [28, 169] on p "Our final classroom guide intros" at bounding box center [219, 174] width 386 height 10
click at [149, 160] on p "Adolescent Experience:" at bounding box center [219, 165] width 386 height 10
click at [136, 169] on p "For our final classroom guide intros" at bounding box center [219, 174] width 386 height 10
click at [130, 169] on p "For our final classroom guide intros, the Adolescent Experience!" at bounding box center [219, 174] width 386 height 10
drag, startPoint x: 39, startPoint y: 161, endPoint x: 13, endPoint y: 161, distance: 26.1
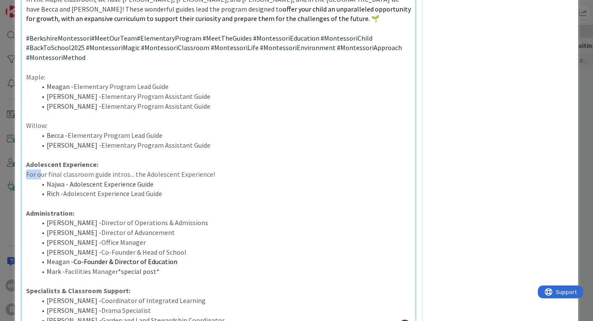
click at [13, 161] on div "ID 2136 Content Creation In Progress Title 11 / 128 Team Intros Description WC …" at bounding box center [296, 160] width 593 height 321
click at [117, 169] on p "Our final classroom guide intros... the Adolescent Experience!" at bounding box center [219, 174] width 386 height 10
click at [120, 169] on p "Our final classroom guide intros are... the Adolescent Experience!" at bounding box center [219, 174] width 386 height 10
click at [208, 169] on p "Our final classroom guide intros are... the Adolescent Experience!" at bounding box center [219, 174] width 386 height 10
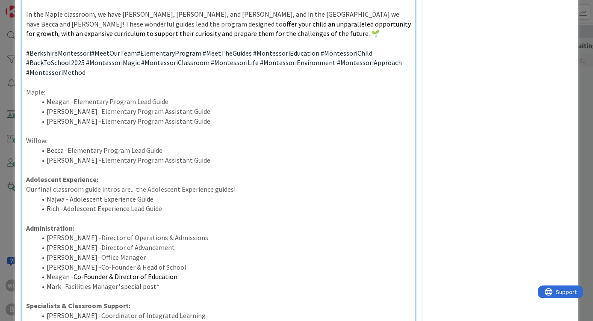
scroll to position [382, 0]
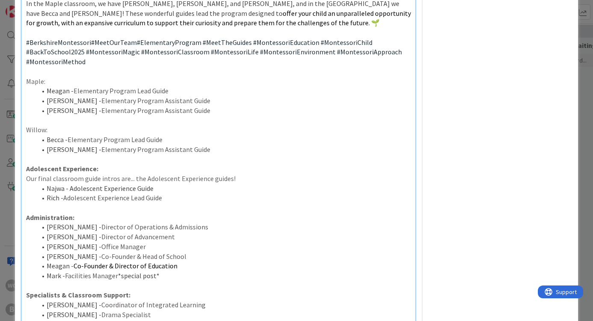
click at [223, 174] on p "Our final classroom guide intros are... the Adolescent Experience guides!" at bounding box center [219, 179] width 386 height 10
click at [127, 174] on p "Our final classroom guide intros are... the Adolescent Experience!" at bounding box center [219, 179] width 386 height 10
click at [235, 174] on p "Our final classroom guide intros are for... the Adolescent Experience!" at bounding box center [219, 179] width 386 height 10
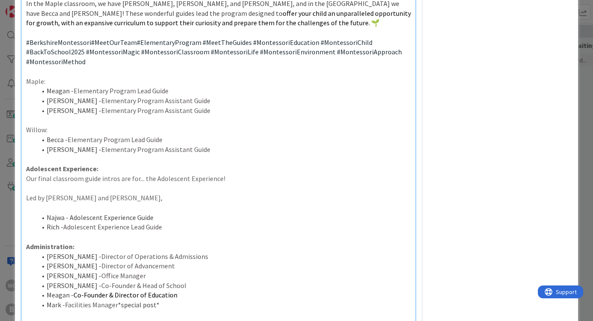
click at [115, 193] on p "Led by [PERSON_NAME] and [PERSON_NAME]," at bounding box center [219, 198] width 386 height 10
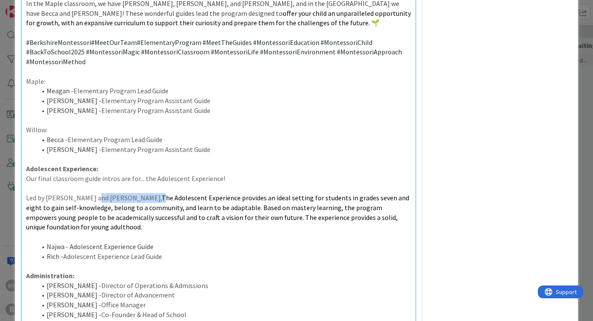
drag, startPoint x: 92, startPoint y: 184, endPoint x: 97, endPoint y: 184, distance: 4.7
click at [97, 193] on p "Led by [PERSON_NAME] and [PERSON_NAME], The Adolescent Experience provides an i…" at bounding box center [219, 212] width 386 height 39
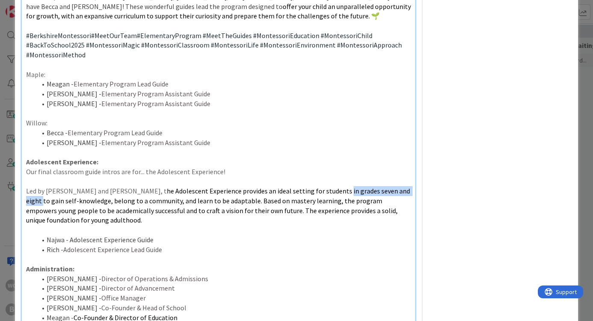
drag, startPoint x: 276, startPoint y: 177, endPoint x: 349, endPoint y: 176, distance: 72.7
click at [349, 187] on span "he Adolescent Experience provides an ideal setting for students in grades seven…" at bounding box center [219, 206] width 386 height 38
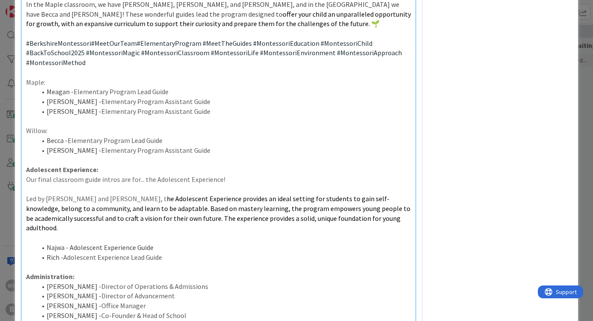
scroll to position [384, 0]
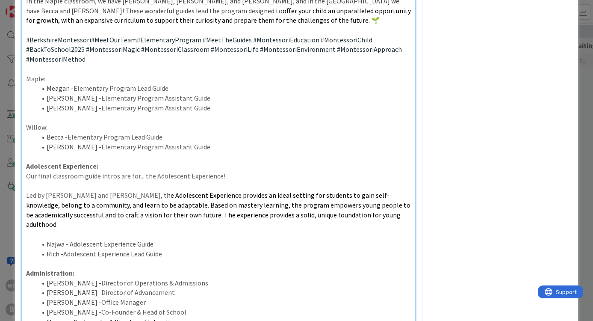
click at [32, 190] on p "Led by [PERSON_NAME] and [PERSON_NAME], t he Adolescent Experience provides an …" at bounding box center [219, 209] width 386 height 39
click at [80, 190] on p "Guided by [PERSON_NAME] and [PERSON_NAME], t he Adolescent Experience provides …" at bounding box center [219, 209] width 386 height 39
click at [139, 191] on span "he Adolescent Experience provides an ideal setting for students to gain self-kn…" at bounding box center [219, 210] width 386 height 38
drag, startPoint x: 138, startPoint y: 200, endPoint x: 191, endPoint y: 202, distance: 53.1
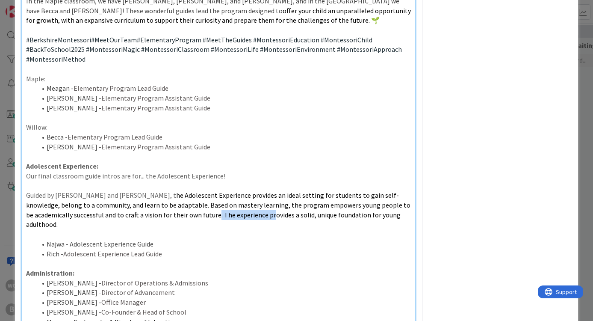
click at [191, 202] on span "he Adolescent Experience provides an ideal setting for students to gain self-kn…" at bounding box center [219, 210] width 386 height 38
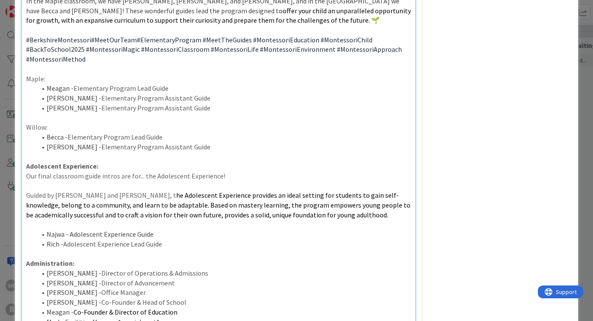
click at [165, 200] on span "he Adolescent Experience provides an ideal setting for students to gain self-kn…" at bounding box center [219, 205] width 386 height 28
click at [309, 199] on p "Guided by [PERSON_NAME] and [PERSON_NAME], t he Adolescent Experience provides …" at bounding box center [219, 204] width 386 height 29
click at [247, 171] on p "Our final classroom guide intros are for... the Adolescent Experience!" at bounding box center [219, 176] width 386 height 10
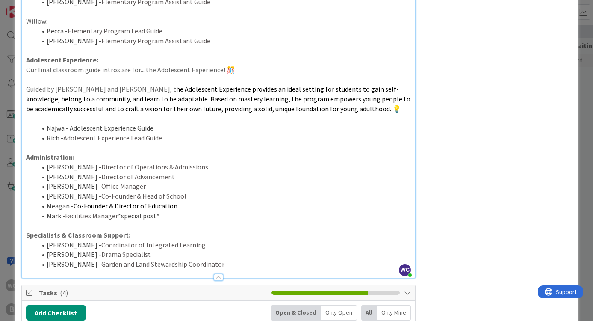
scroll to position [493, 0]
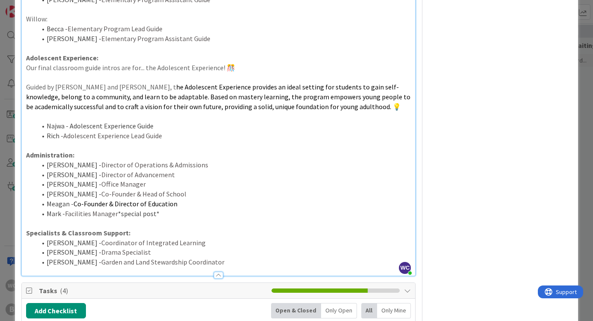
click at [89, 150] on p "Administration:" at bounding box center [219, 155] width 386 height 10
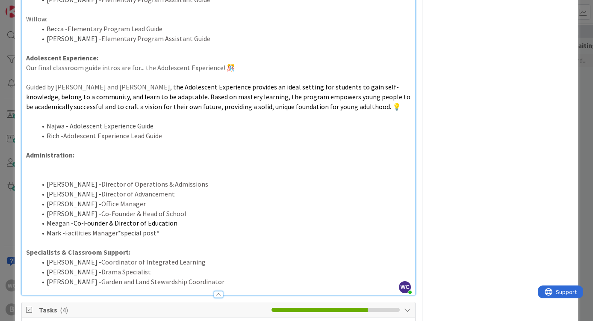
click at [27, 170] on p at bounding box center [219, 175] width 386 height 10
click at [28, 160] on p at bounding box center [219, 165] width 386 height 10
click at [32, 170] on p at bounding box center [219, 175] width 386 height 10
drag, startPoint x: 27, startPoint y: 148, endPoint x: 142, endPoint y: 151, distance: 115.1
click at [142, 160] on p "Please say hello to our Administration!" at bounding box center [219, 165] width 386 height 10
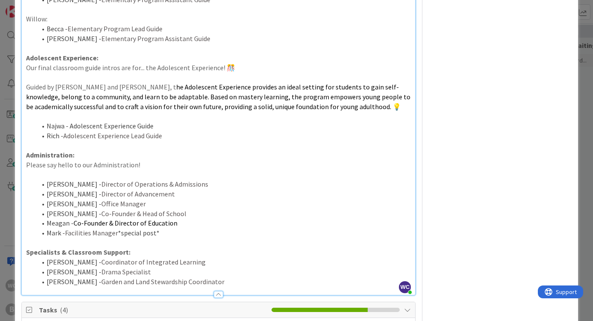
click at [90, 160] on p "Please say hello to our Administration!" at bounding box center [219, 165] width 386 height 10
drag, startPoint x: 92, startPoint y: 147, endPoint x: 24, endPoint y: 148, distance: 67.2
click at [80, 160] on p "Administration!" at bounding box center [219, 165] width 386 height 10
drag, startPoint x: 19, startPoint y: 146, endPoint x: 126, endPoint y: 148, distance: 106.6
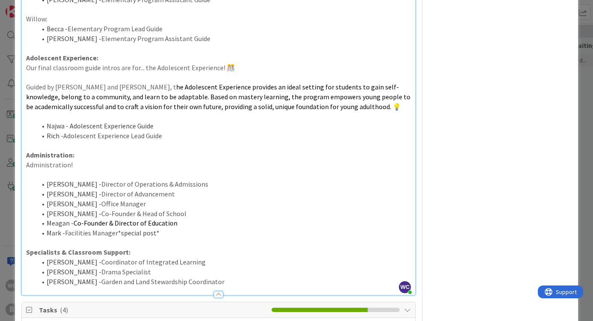
click at [126, 148] on div "ID 2136 Content Creation In Progress Title 11 / 128 Team Intros Description WC …" at bounding box center [297, 50] width 564 height 1062
drag, startPoint x: 126, startPoint y: 148, endPoint x: 23, endPoint y: 143, distance: 103.3
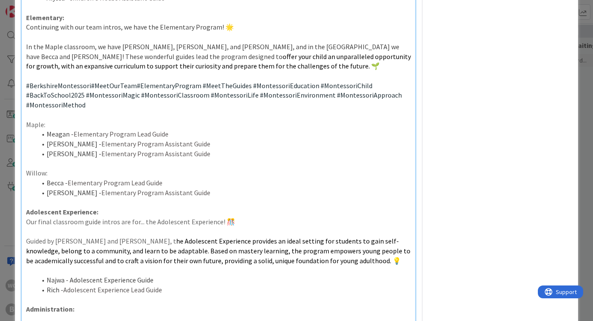
scroll to position [334, 0]
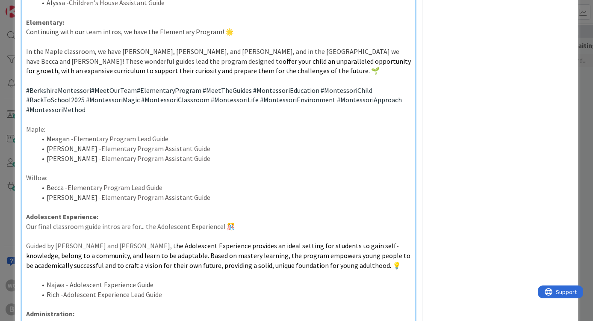
click at [24, 79] on div "Post for each classroom/department Toddler : [PERSON_NAME] - Lead Guide & First…" at bounding box center [219, 108] width 394 height 691
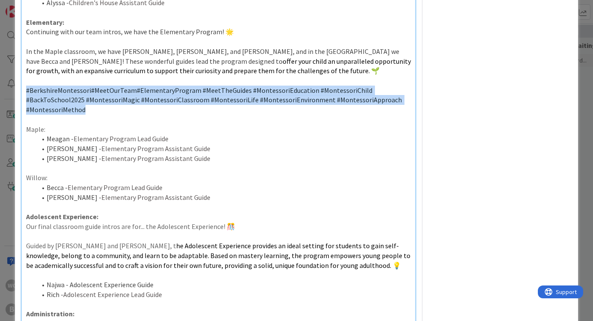
drag, startPoint x: 24, startPoint y: 79, endPoint x: 124, endPoint y: 96, distance: 101.6
click at [124, 96] on div "Post for each classroom/department Toddler : [PERSON_NAME] - Lead Guide & First…" at bounding box center [219, 108] width 394 height 691
copy p "#BerkshireMontessori #MeetOurTeam #ElementaryProgram #MeetTheGuides #Montessori…"
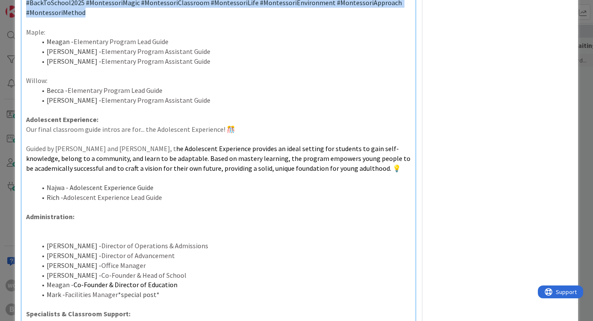
scroll to position [440, 0]
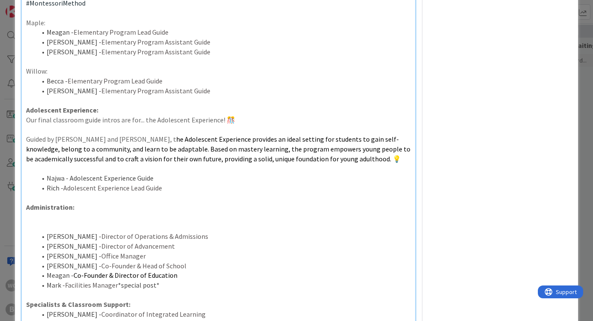
click at [35, 163] on p at bounding box center [219, 168] width 386 height 10
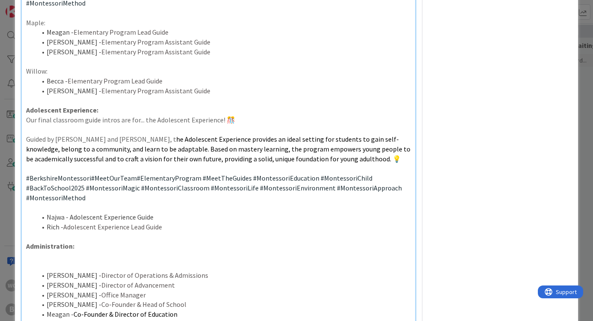
click at [167, 174] on span "#ElementaryProgram" at bounding box center [169, 178] width 65 height 9
click at [108, 180] on p "#BerkshireMontessori #MeetOurTeam #AdolescentExperience #MeetTheGuides #Montess…" at bounding box center [219, 187] width 386 height 29
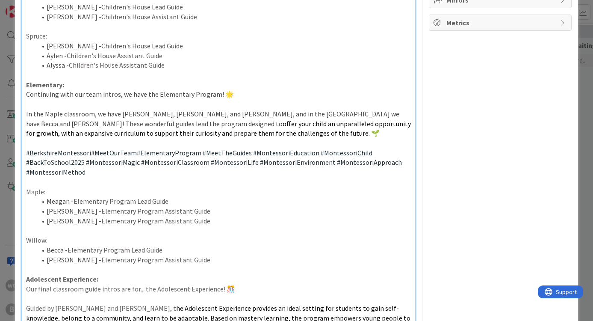
click at [591, 26] on div "ID 2136 Content Creation In Progress Title 11 / 128 Team Intros Description WC …" at bounding box center [296, 160] width 593 height 321
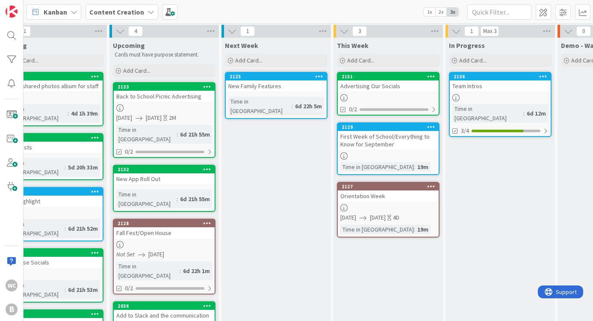
scroll to position [0, 27]
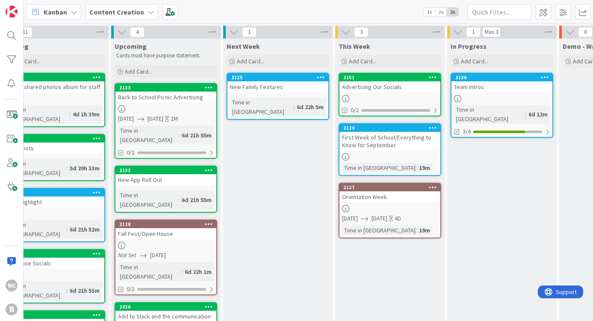
click at [356, 144] on div "First Week of School/Everything to Know for September" at bounding box center [390, 141] width 101 height 19
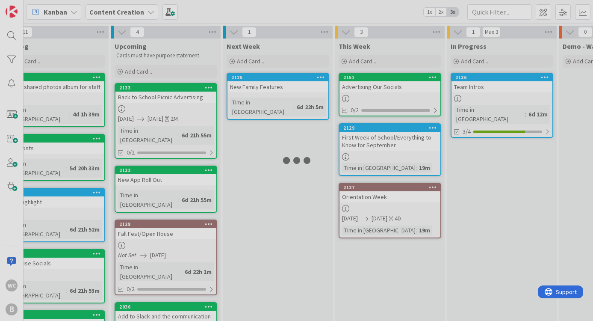
click at [356, 144] on div at bounding box center [296, 160] width 593 height 321
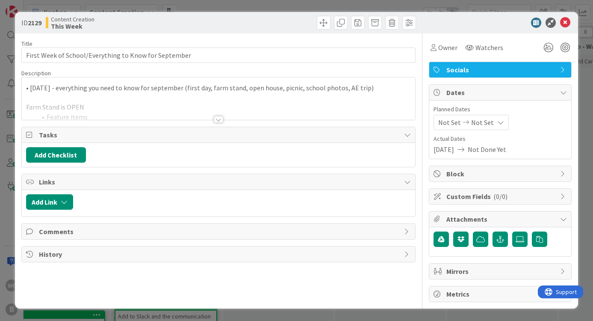
click at [220, 116] on div at bounding box center [218, 119] width 9 height 7
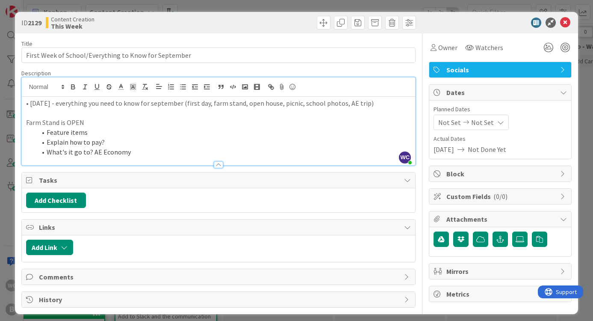
click at [591, 94] on div "ID 2129 Content Creation This Week Title 53 / 128 First Week of School/Everythi…" at bounding box center [296, 160] width 593 height 321
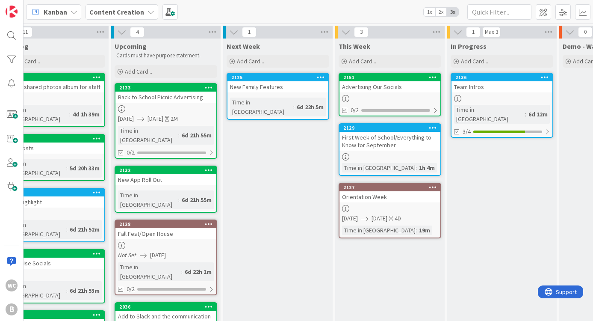
click at [164, 242] on div at bounding box center [166, 245] width 101 height 7
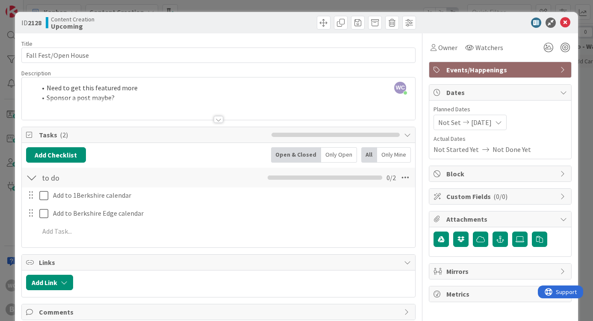
click at [583, 91] on div "ID 2128 Content Creation Upcoming Title 20 / 128 Fall Fest/Open House Descripti…" at bounding box center [296, 160] width 593 height 321
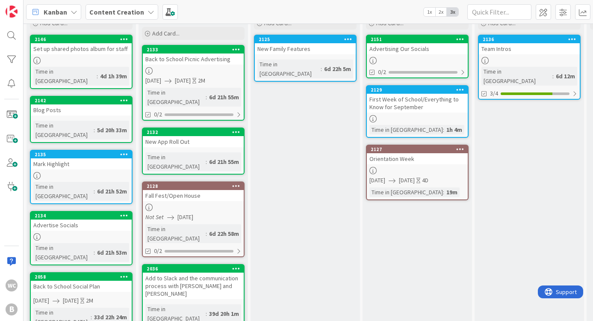
scroll to position [28, 0]
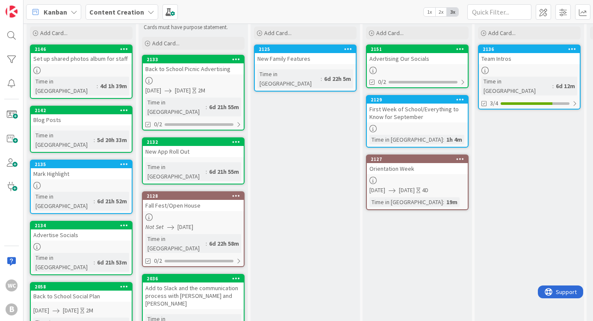
click at [85, 243] on div at bounding box center [81, 246] width 101 height 7
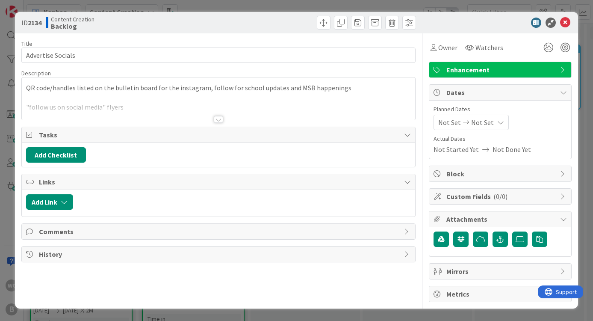
click at [221, 117] on div at bounding box center [218, 119] width 9 height 7
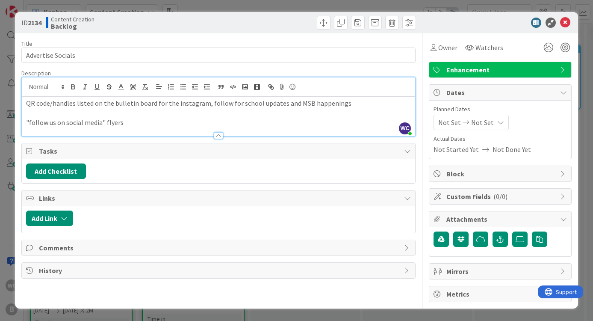
click at [571, 21] on div at bounding box center [496, 23] width 151 height 10
click at [570, 21] on icon at bounding box center [566, 23] width 10 height 10
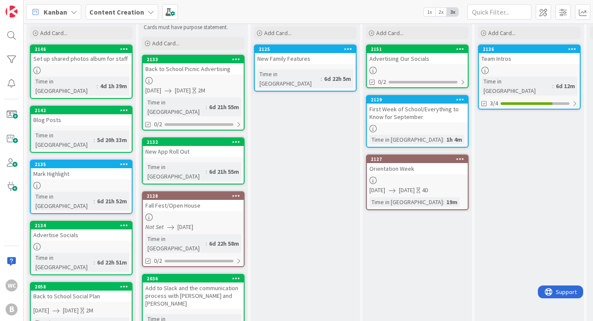
click at [570, 21] on div "Kanban Content Creation 1x 2x 3x" at bounding box center [309, 12] width 570 height 24
click at [122, 222] on icon at bounding box center [124, 225] width 8 height 6
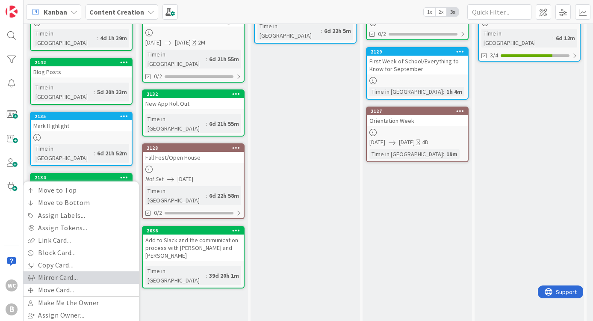
scroll to position [77, 0]
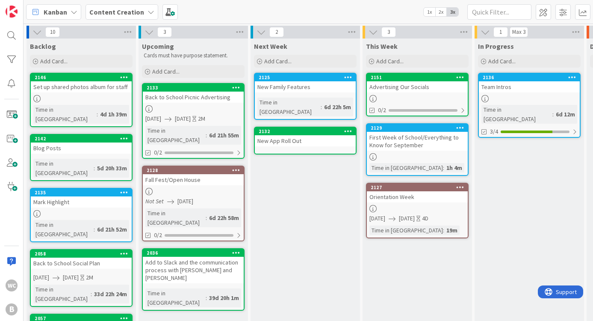
scroll to position [0, 0]
